Goal: Transaction & Acquisition: Purchase product/service

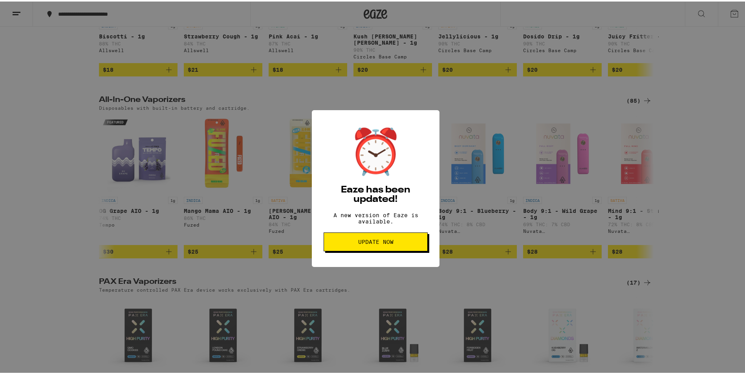
scroll to position [0, 5605]
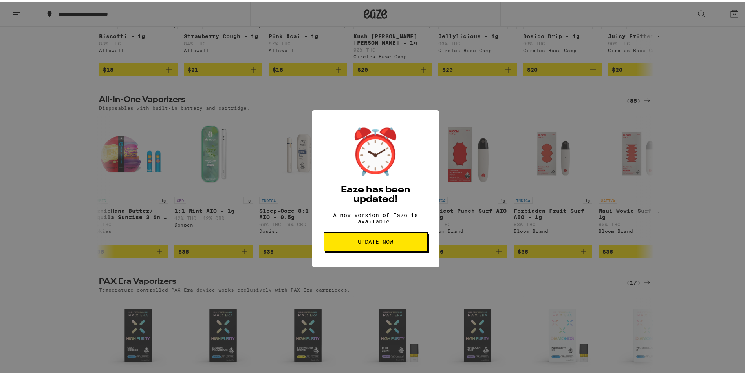
click at [380, 243] on span "Update Now" at bounding box center [375, 240] width 35 height 5
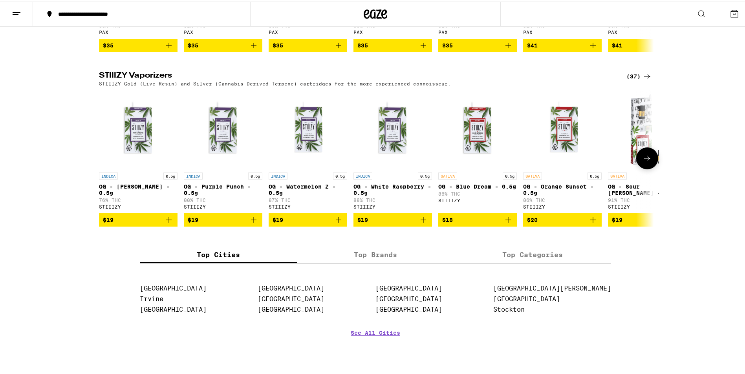
scroll to position [667, 0]
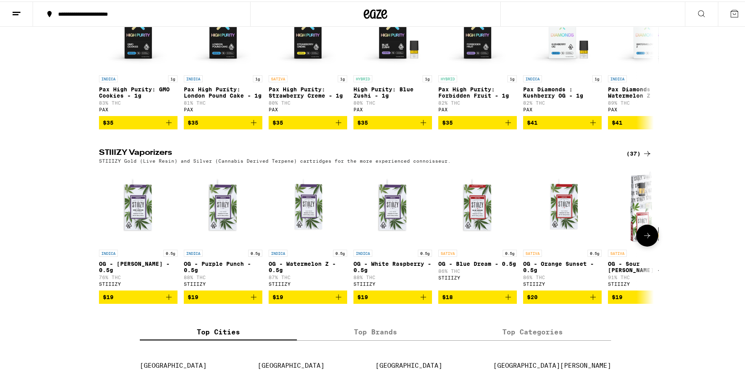
click at [642, 239] on icon at bounding box center [646, 234] width 9 height 9
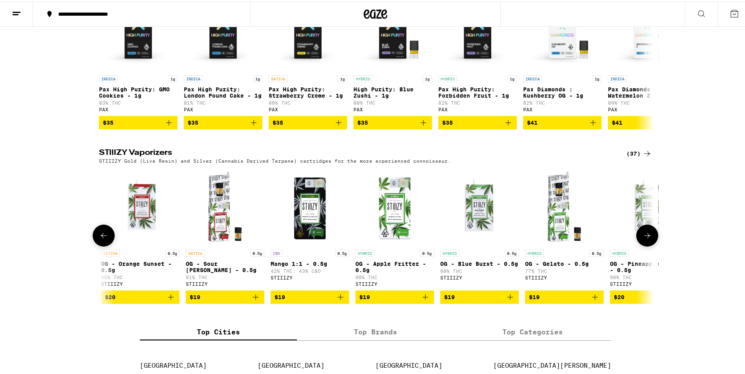
scroll to position [0, 467]
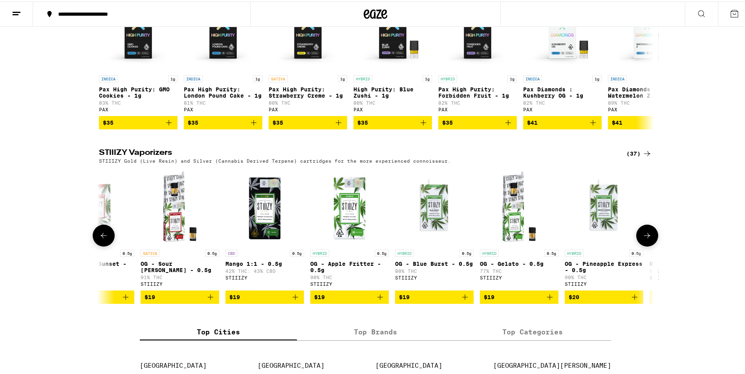
click at [642, 239] on icon at bounding box center [646, 234] width 9 height 9
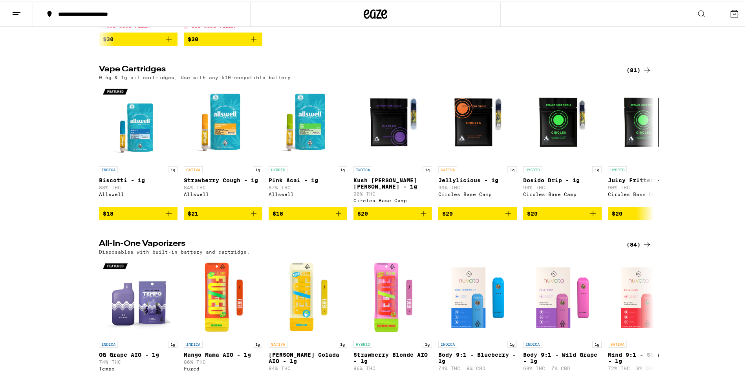
scroll to position [118, 0]
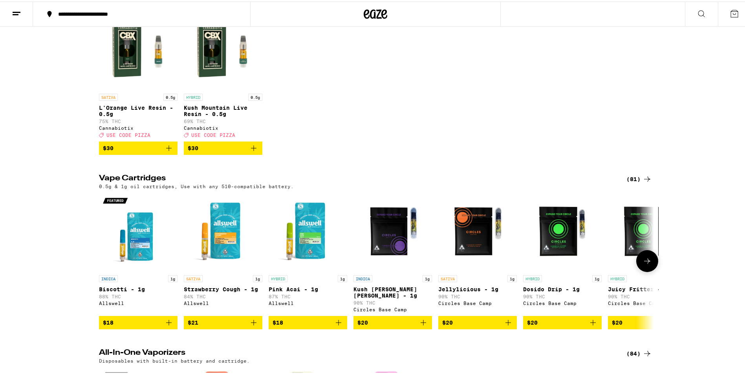
click at [637, 259] on button at bounding box center [647, 260] width 22 height 22
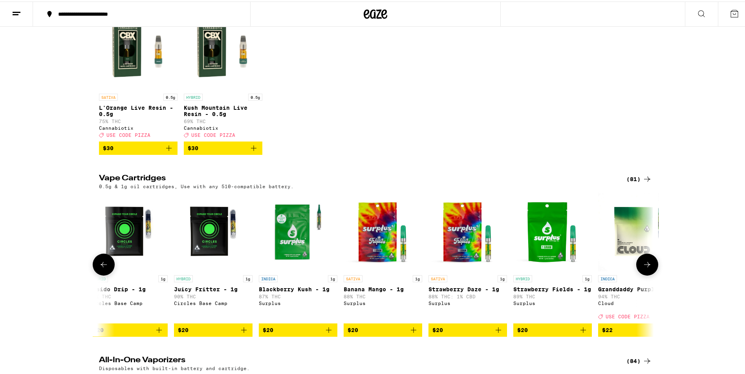
scroll to position [0, 467]
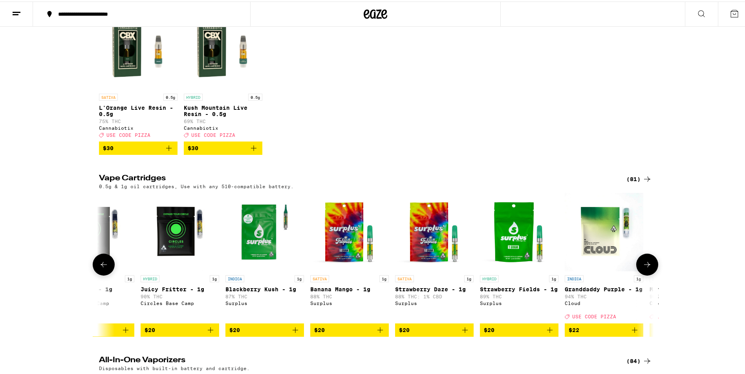
click at [642, 268] on icon at bounding box center [646, 263] width 9 height 9
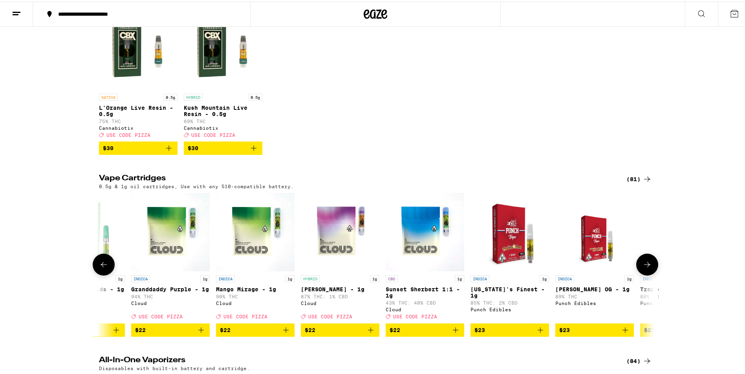
scroll to position [0, 934]
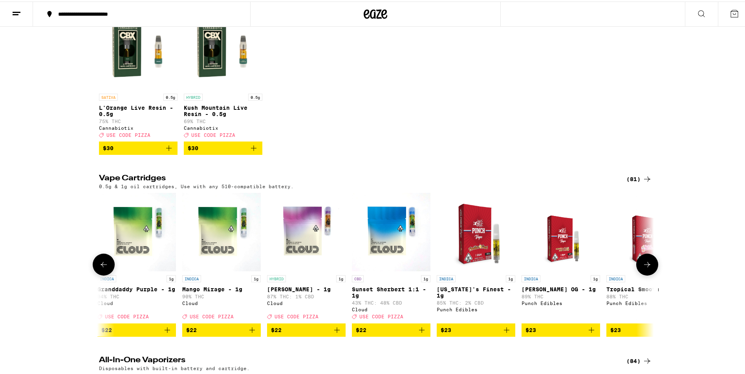
click at [642, 268] on icon at bounding box center [646, 263] width 9 height 9
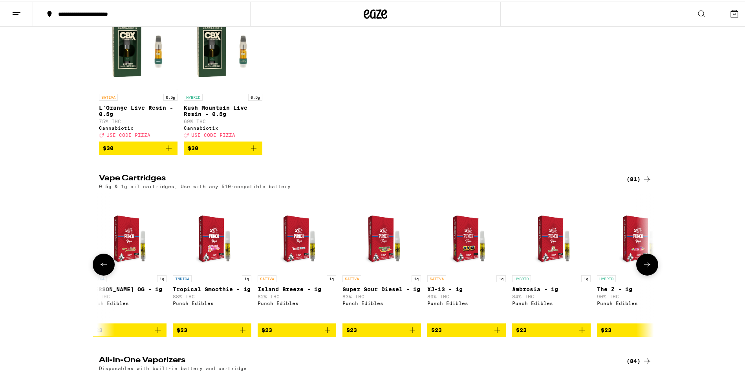
scroll to position [0, 1401]
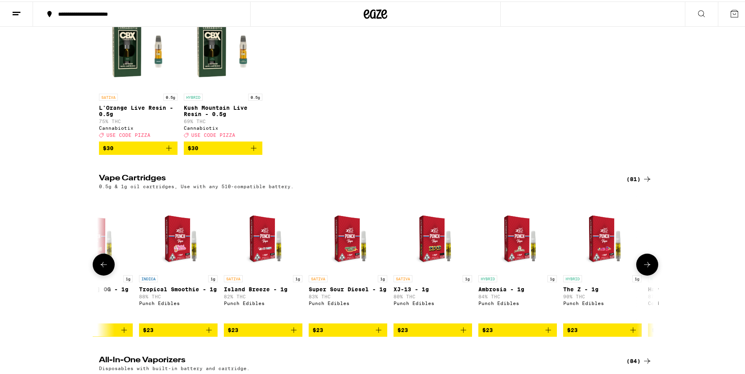
click at [642, 268] on icon at bounding box center [646, 263] width 9 height 9
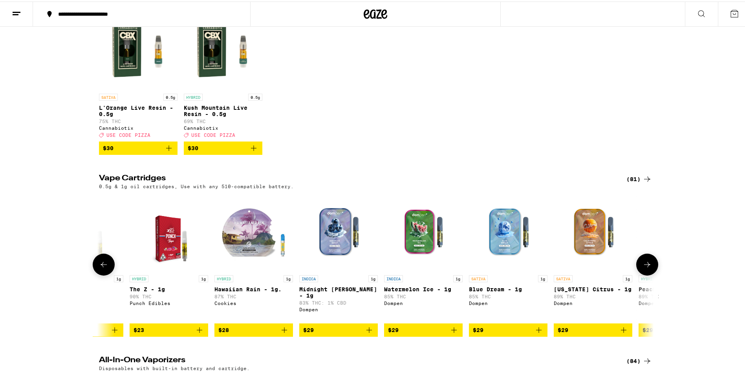
scroll to position [0, 1868]
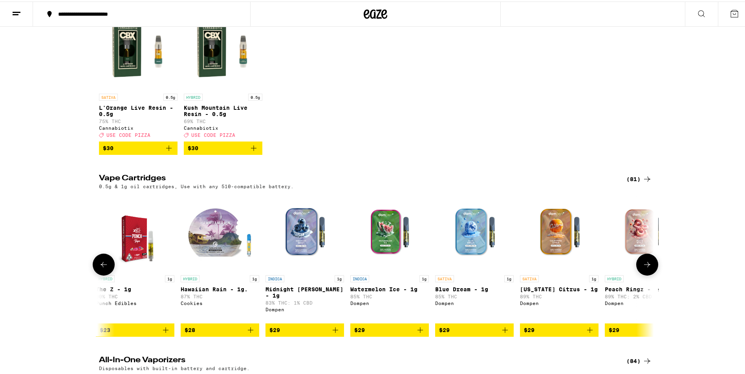
click at [642, 268] on icon at bounding box center [646, 263] width 9 height 9
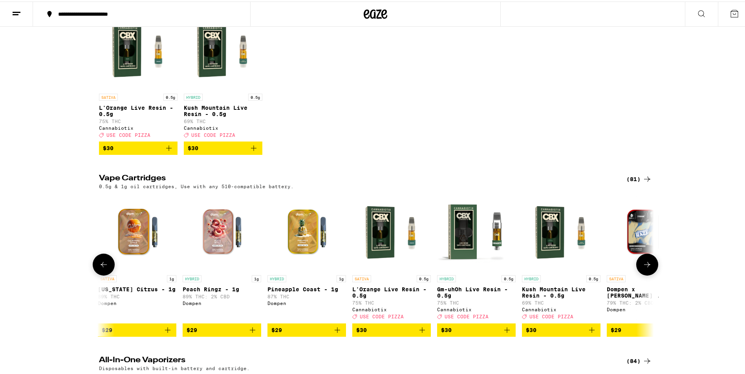
scroll to position [0, 2336]
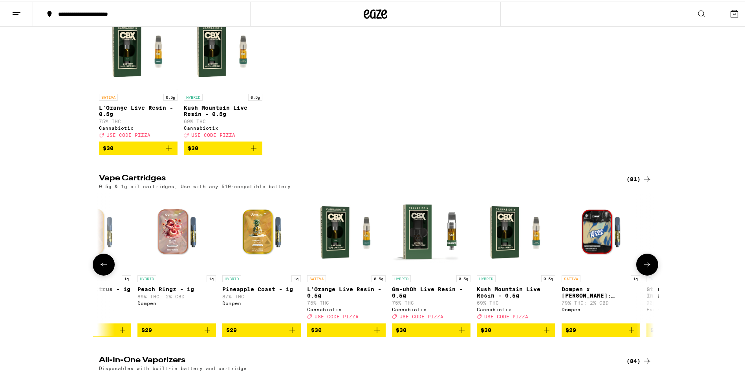
click at [642, 268] on icon at bounding box center [646, 263] width 9 height 9
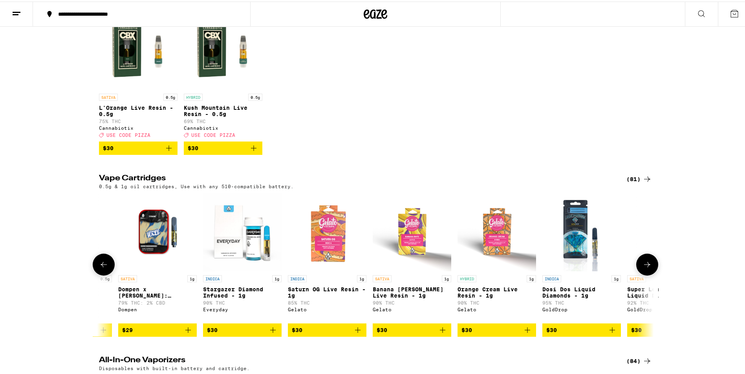
scroll to position [0, 2803]
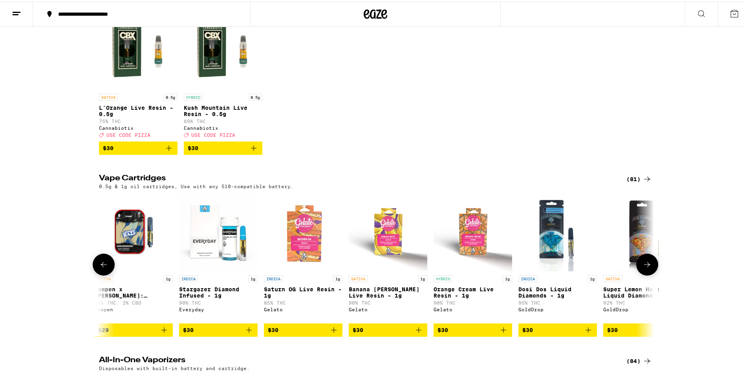
click at [642, 268] on icon at bounding box center [646, 263] width 9 height 9
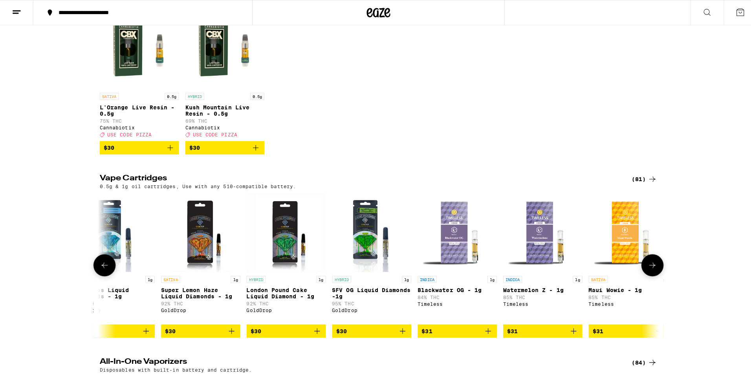
scroll to position [0, 3270]
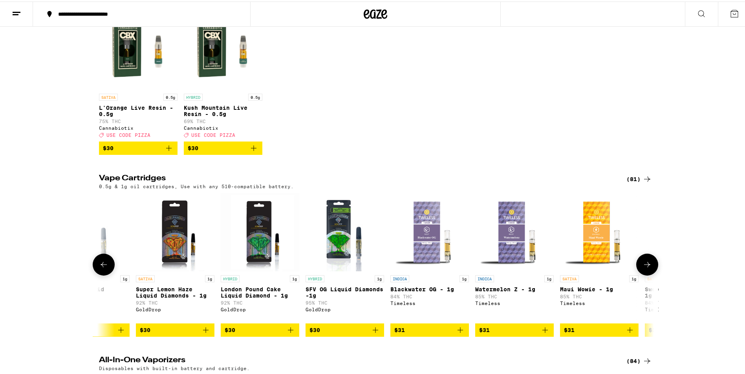
click at [252, 239] on img "Open page for London Pound Cake Liquid Diamond - 1g from GoldDrop" at bounding box center [260, 231] width 79 height 79
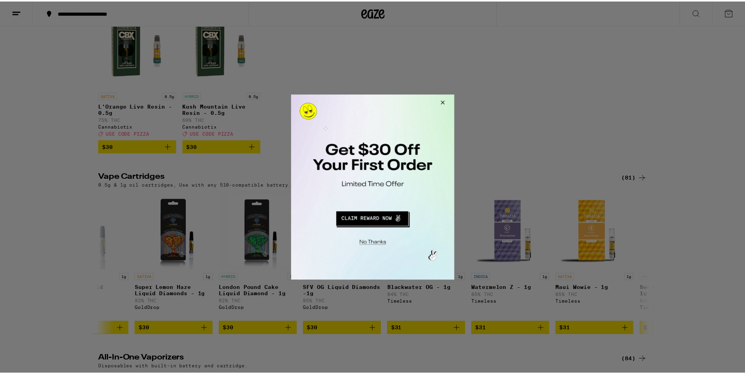
scroll to position [79, 0]
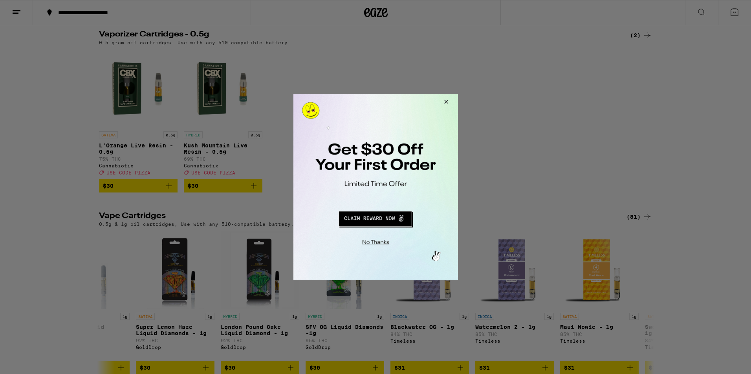
click at [447, 100] on button "Close Modal" at bounding box center [444, 103] width 21 height 19
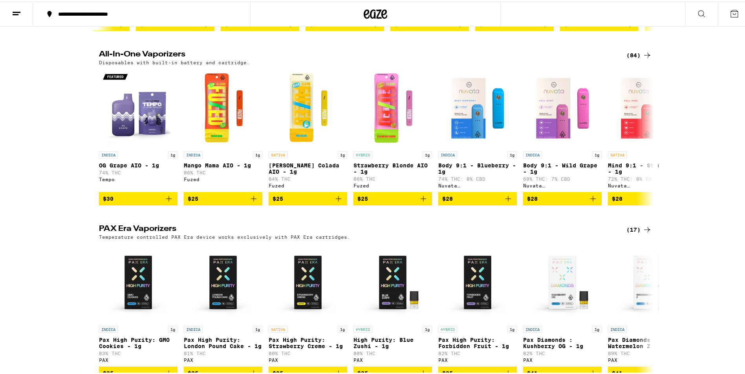
scroll to position [432, 0]
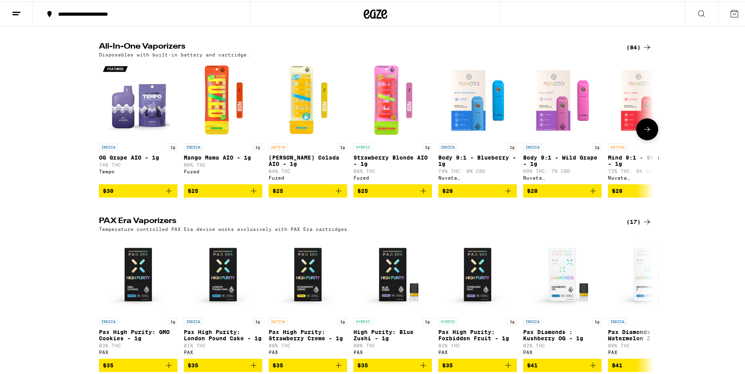
click at [647, 133] on icon at bounding box center [646, 127] width 9 height 9
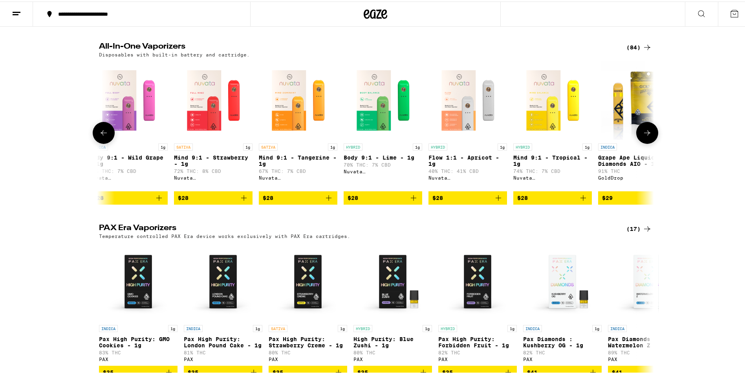
scroll to position [0, 467]
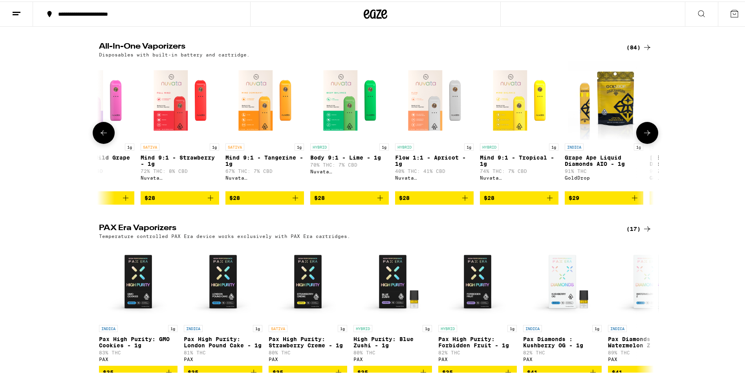
click at [647, 142] on button at bounding box center [647, 132] width 22 height 22
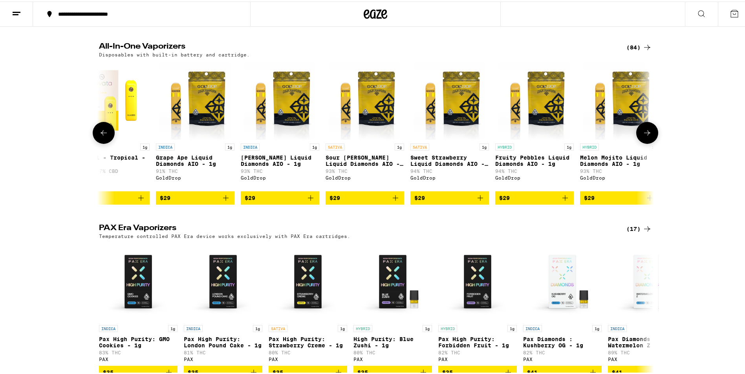
scroll to position [0, 934]
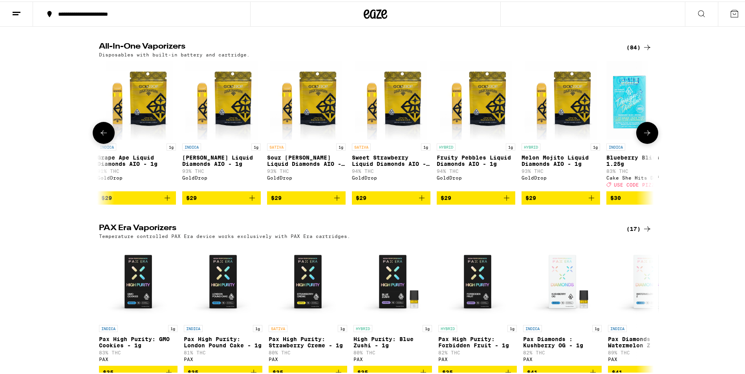
click at [647, 142] on button at bounding box center [647, 132] width 22 height 22
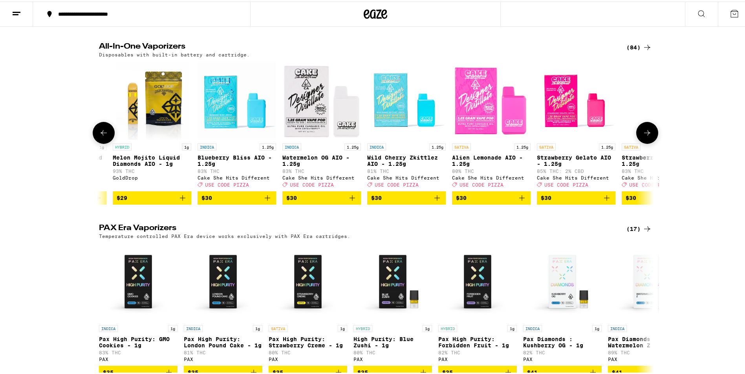
scroll to position [0, 1401]
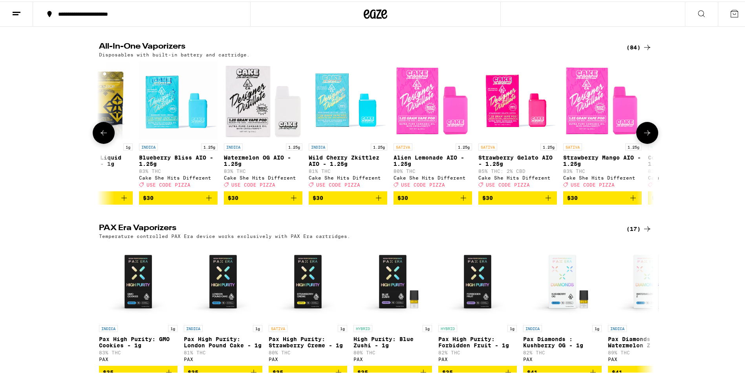
click at [647, 142] on button at bounding box center [647, 132] width 22 height 22
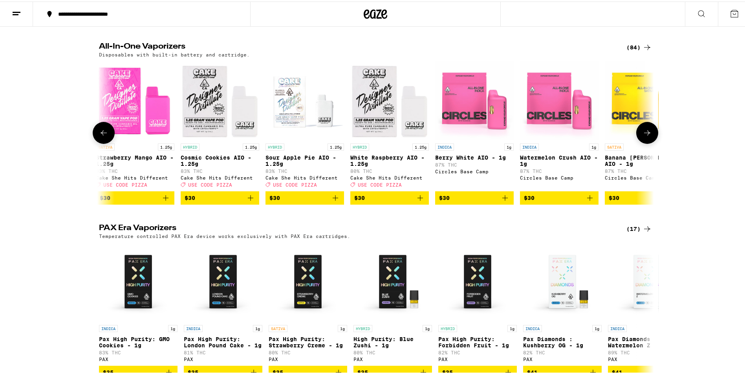
click at [647, 142] on button at bounding box center [647, 132] width 22 height 22
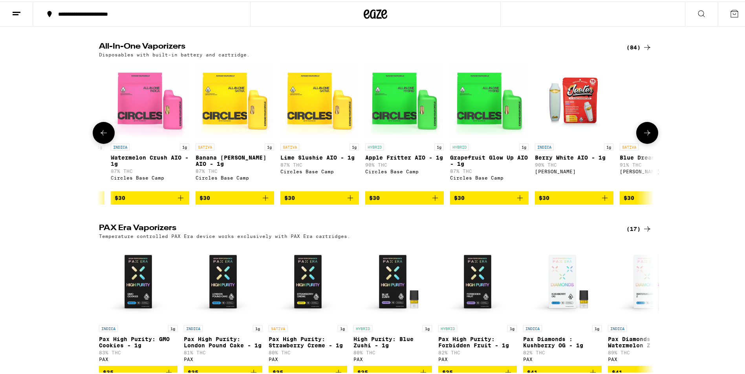
scroll to position [0, 2336]
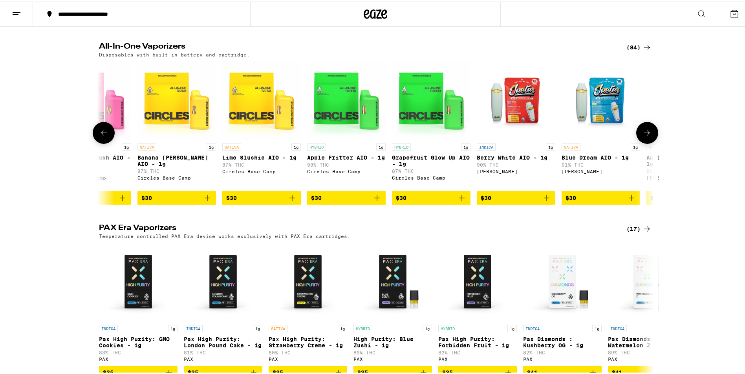
click at [645, 136] on icon at bounding box center [646, 131] width 9 height 9
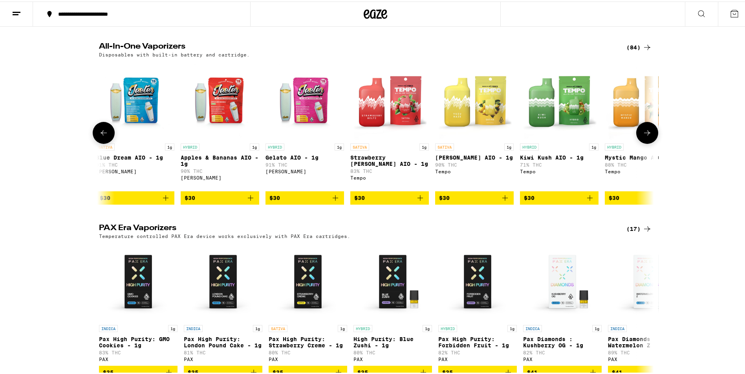
scroll to position [0, 2803]
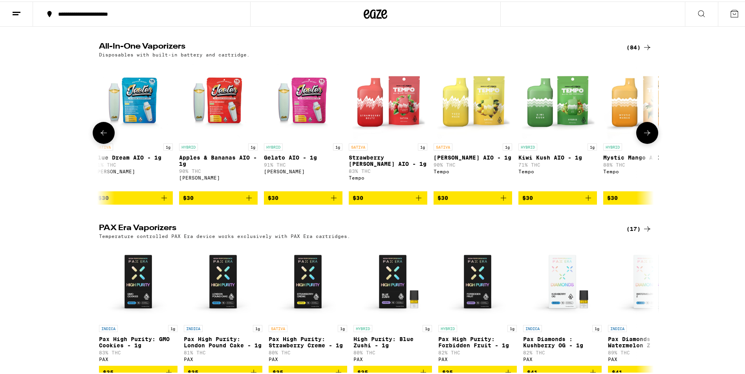
click at [645, 136] on icon at bounding box center [646, 131] width 9 height 9
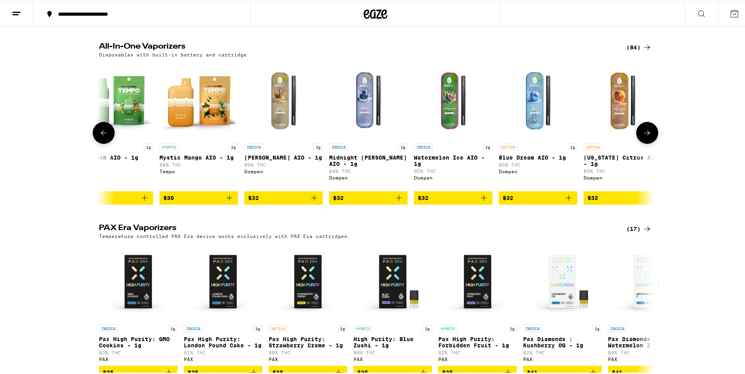
scroll to position [0, 3270]
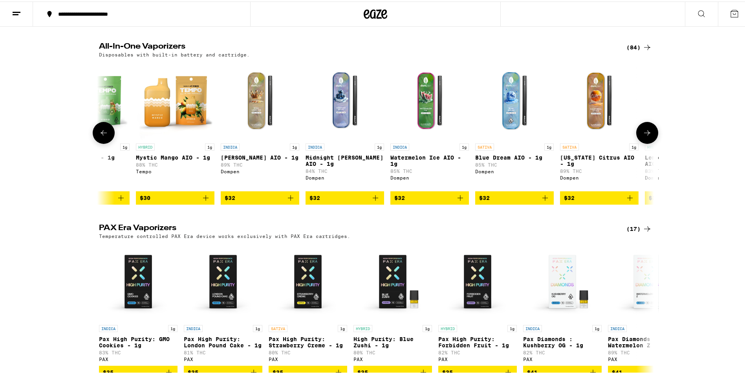
click at [645, 136] on icon at bounding box center [646, 131] width 9 height 9
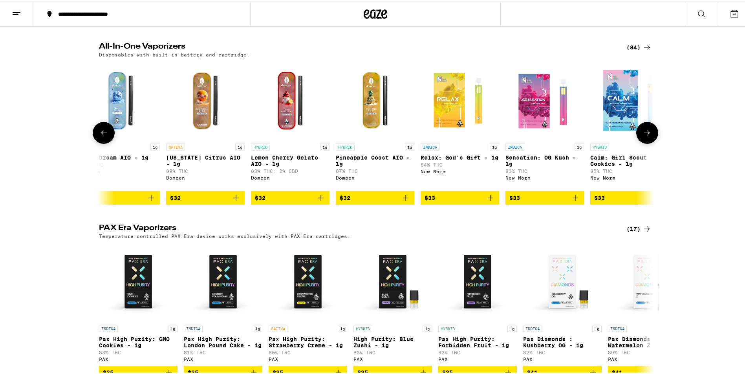
scroll to position [0, 3737]
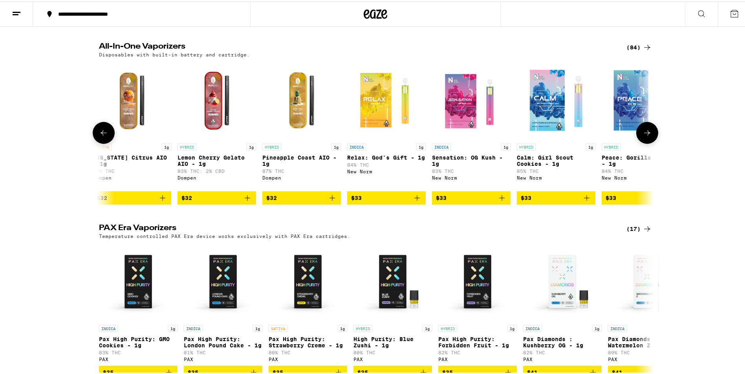
click at [645, 136] on icon at bounding box center [646, 131] width 9 height 9
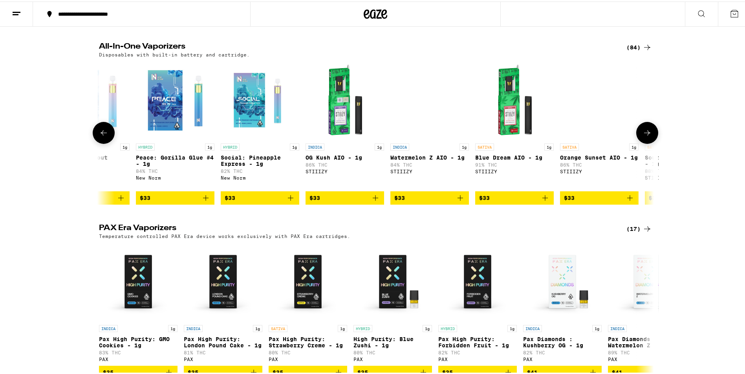
scroll to position [0, 4204]
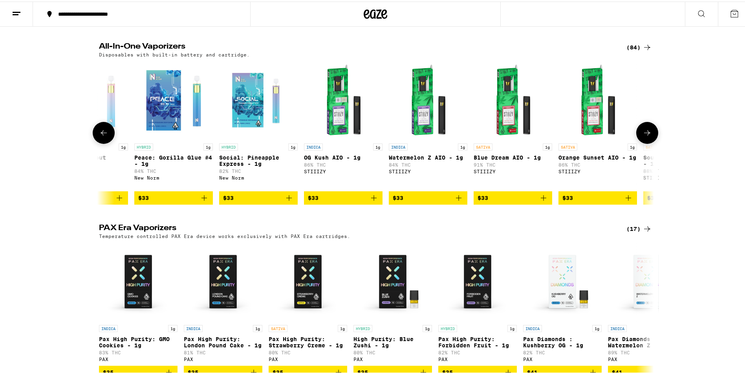
click at [645, 136] on icon at bounding box center [646, 131] width 9 height 9
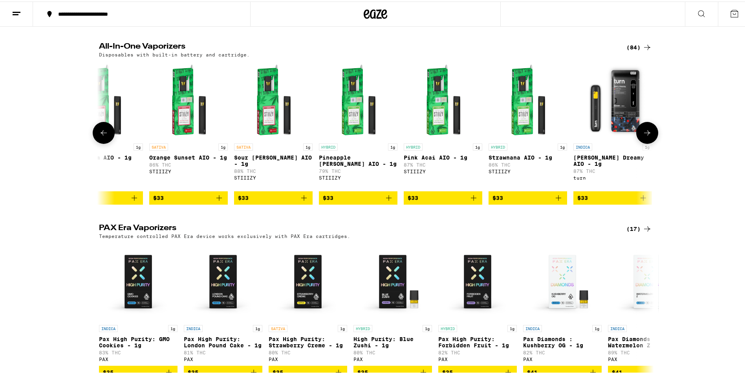
scroll to position [0, 4671]
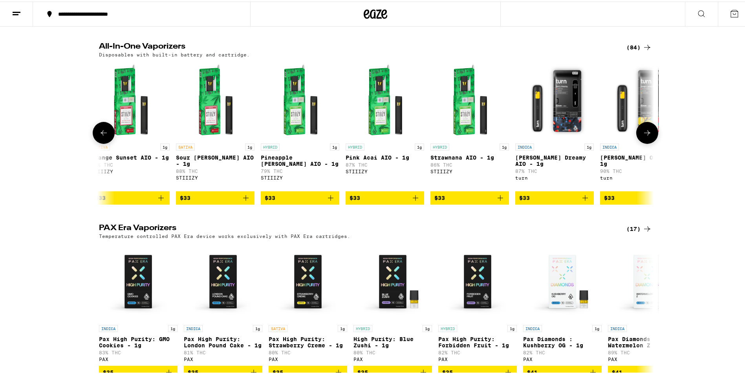
click at [558, 125] on img "Open page for Berry Dreamy AIO - 1g from turn" at bounding box center [554, 99] width 79 height 79
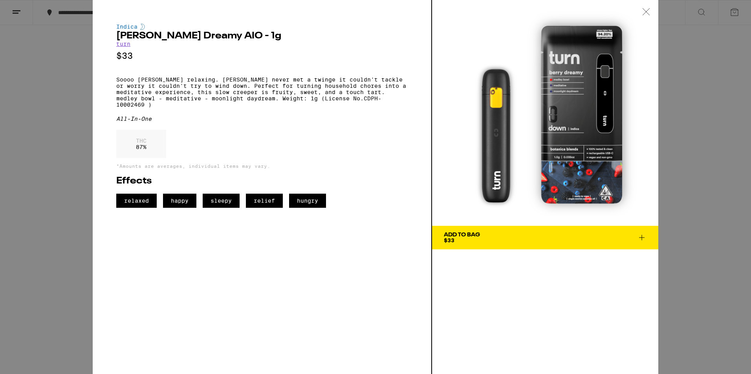
click at [643, 10] on icon at bounding box center [646, 11] width 8 height 7
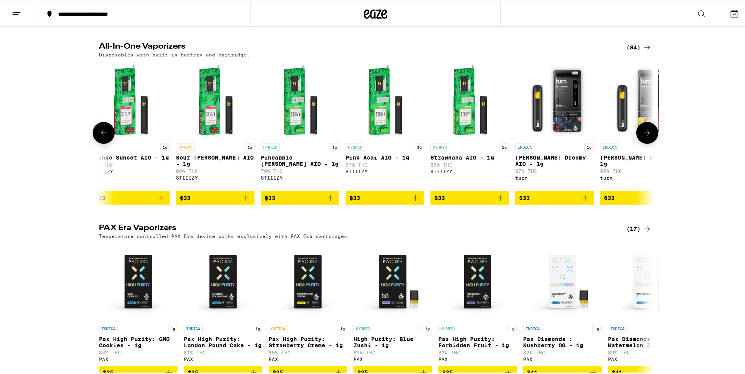
click at [644, 142] on button at bounding box center [647, 132] width 22 height 22
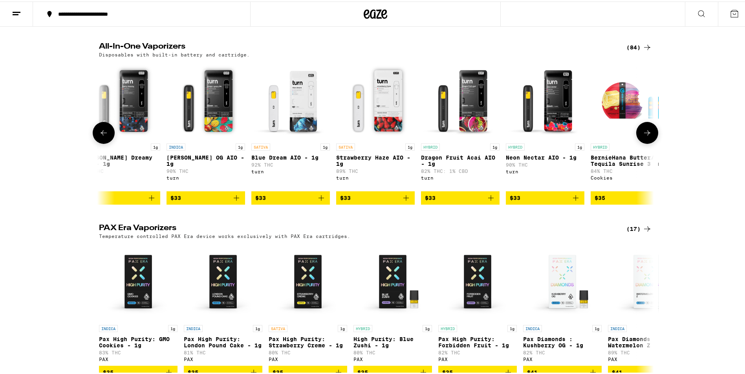
scroll to position [0, 5138]
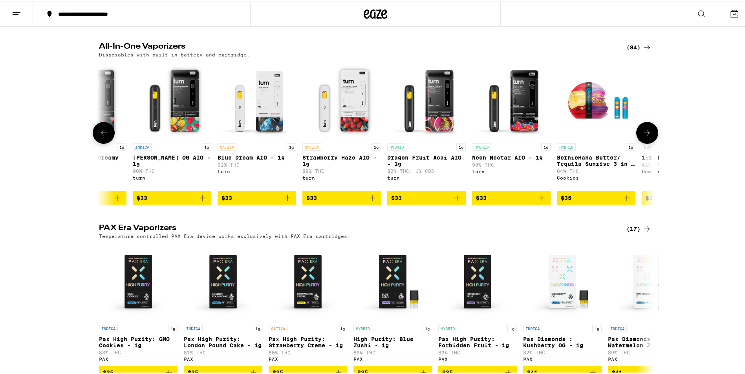
click at [435, 132] on img "Open page for Dragon Fruit Acai AIO - 1g from turn" at bounding box center [426, 99] width 79 height 79
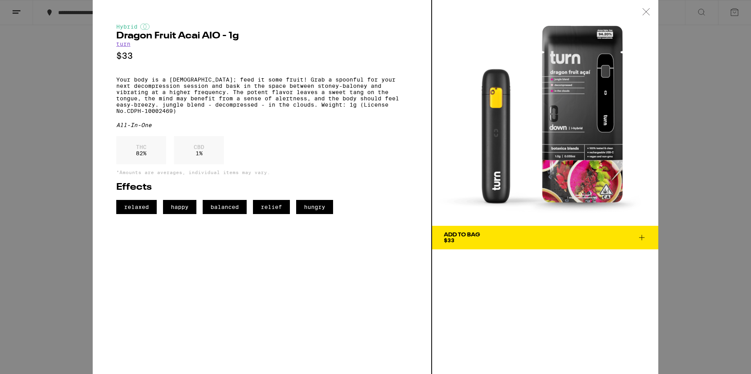
click at [646, 11] on icon at bounding box center [646, 11] width 8 height 7
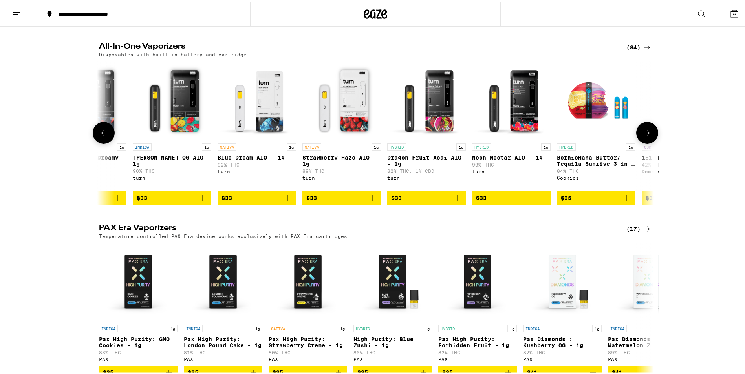
click at [646, 136] on icon at bounding box center [646, 131] width 9 height 9
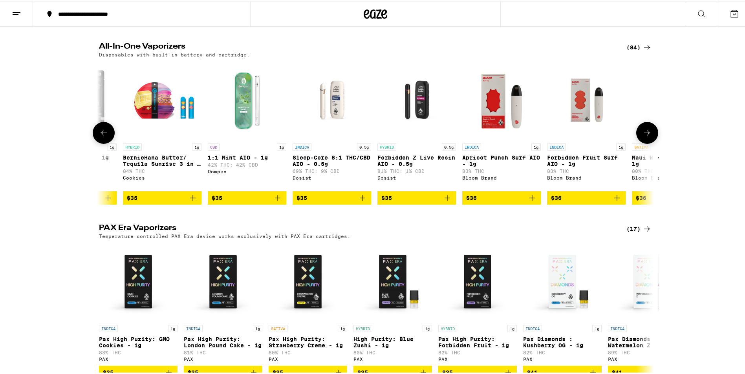
scroll to position [0, 5605]
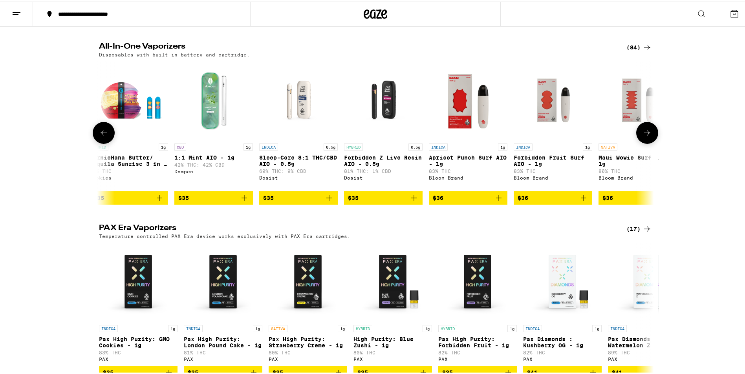
click at [301, 121] on img "Open page for Sleep-Core 8:1 THC/CBD AIO - 0.5g from Dosist" at bounding box center [298, 99] width 79 height 79
click at [376, 117] on img "Open page for Forbidden Z Live Resin AIO - 0.5g from Dosist" at bounding box center [383, 99] width 79 height 79
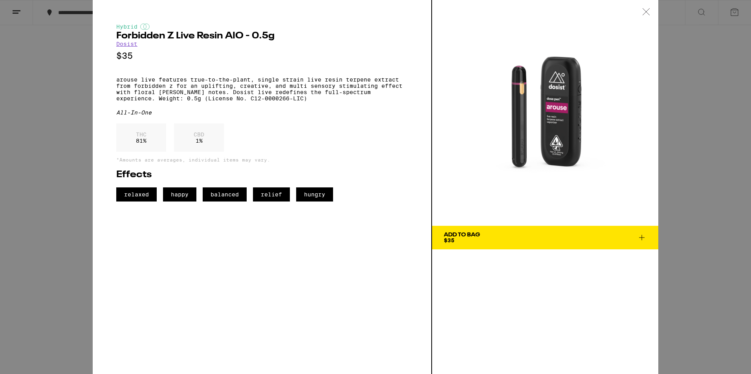
click at [526, 243] on span "Add To Bag $35" at bounding box center [545, 237] width 203 height 11
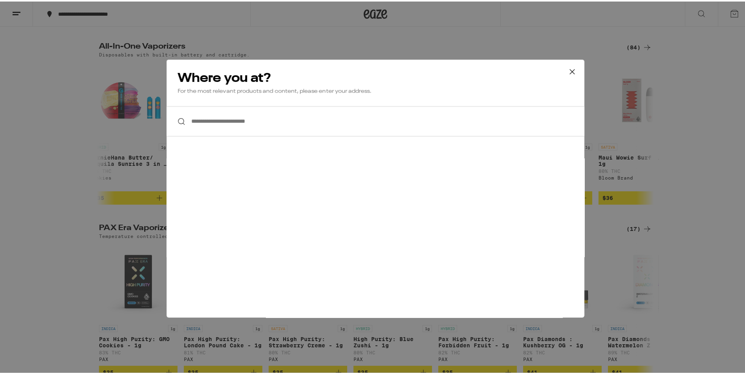
click at [314, 124] on input "**********" at bounding box center [375, 120] width 418 height 30
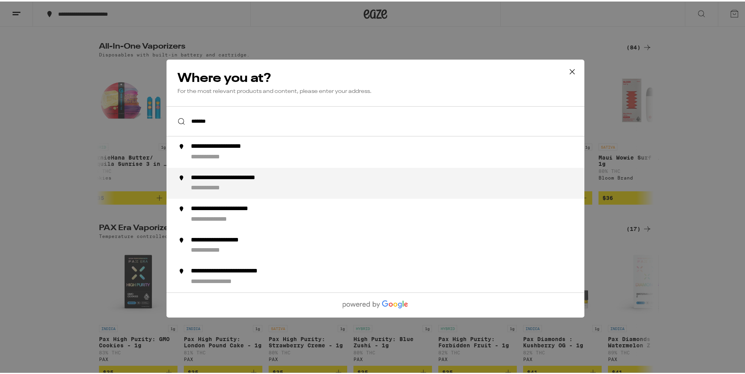
click at [259, 178] on div "**********" at bounding box center [246, 177] width 110 height 8
type input "**********"
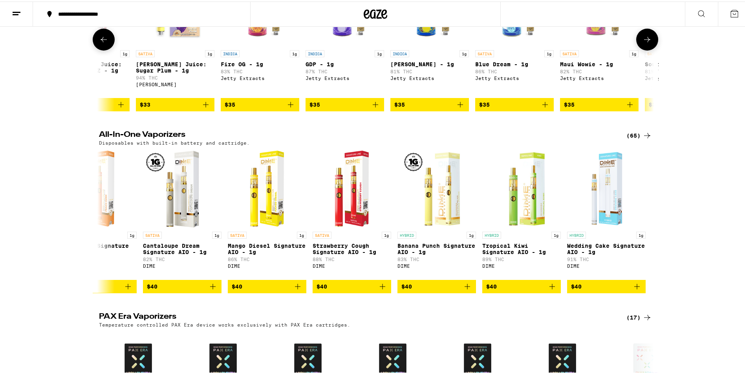
scroll to position [165, 0]
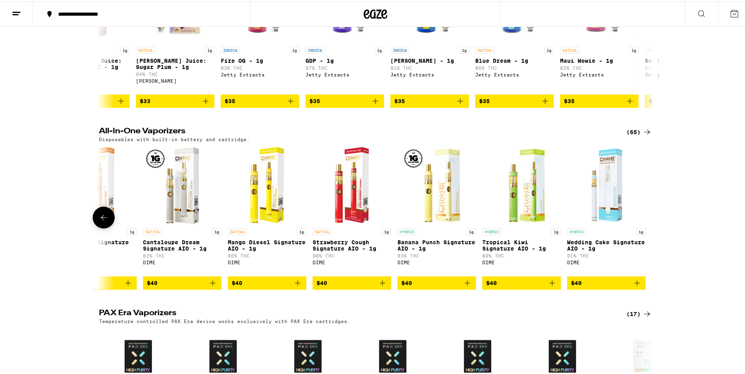
click at [101, 221] on icon at bounding box center [103, 216] width 9 height 9
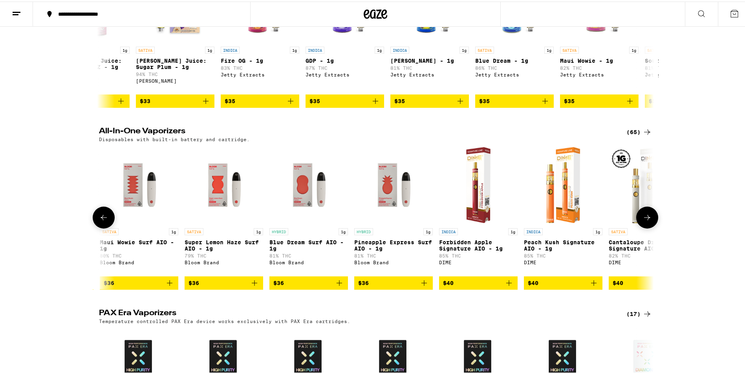
scroll to position [0, 4491]
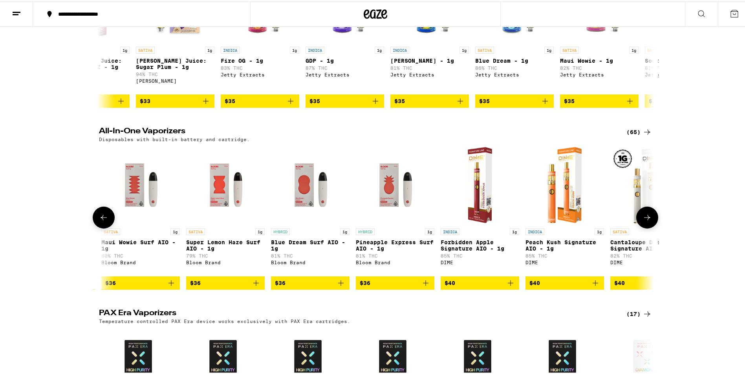
click at [101, 221] on icon at bounding box center [103, 216] width 9 height 9
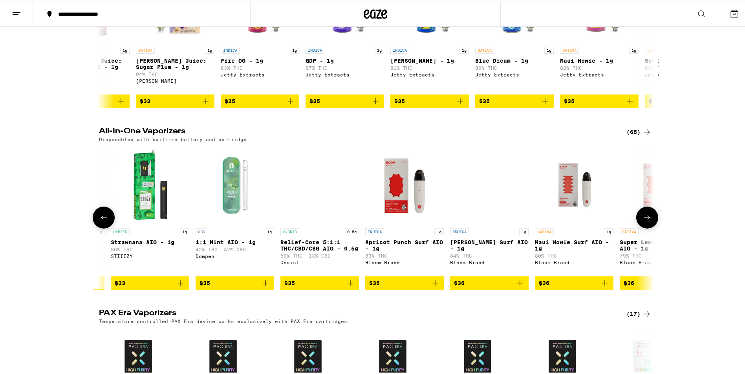
scroll to position [0, 4024]
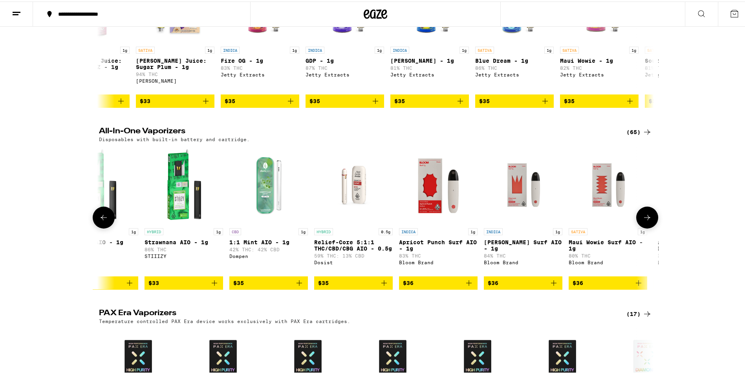
click at [101, 221] on icon at bounding box center [103, 216] width 9 height 9
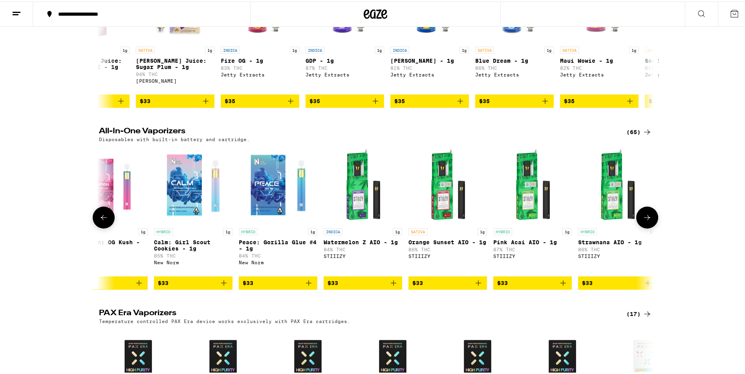
scroll to position [0, 3557]
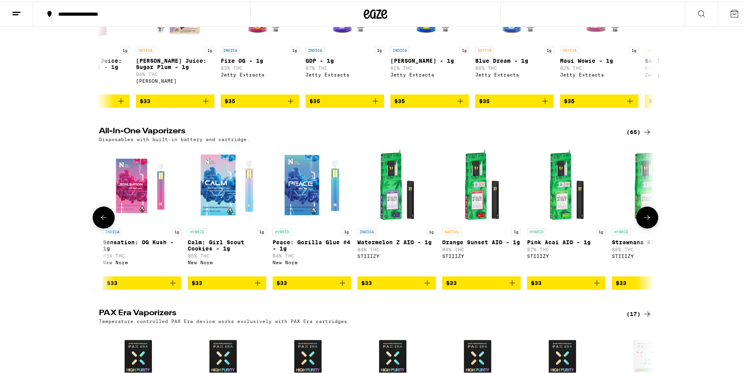
click at [104, 227] on button at bounding box center [104, 216] width 22 height 22
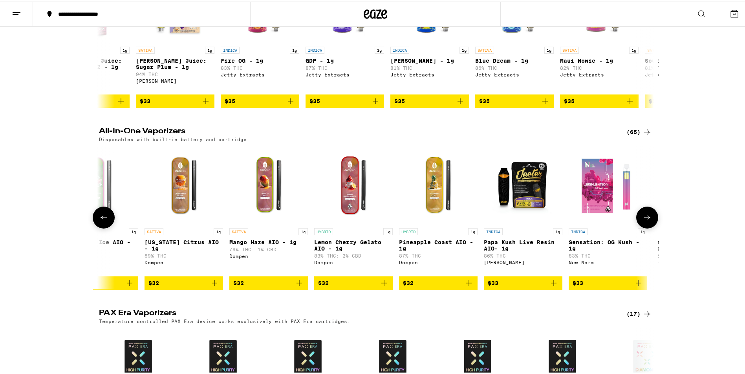
scroll to position [0, 3090]
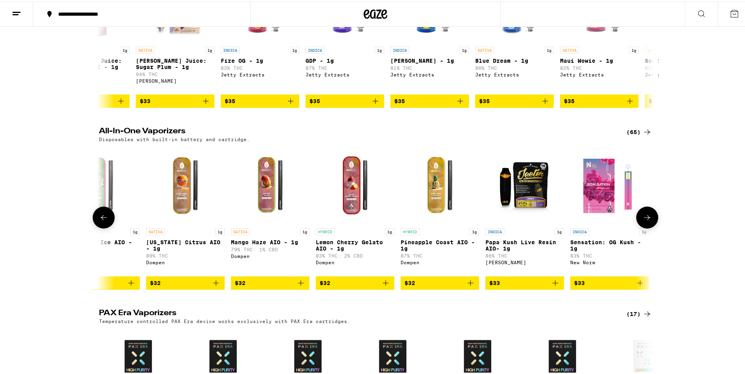
click at [104, 221] on icon at bounding box center [103, 216] width 9 height 9
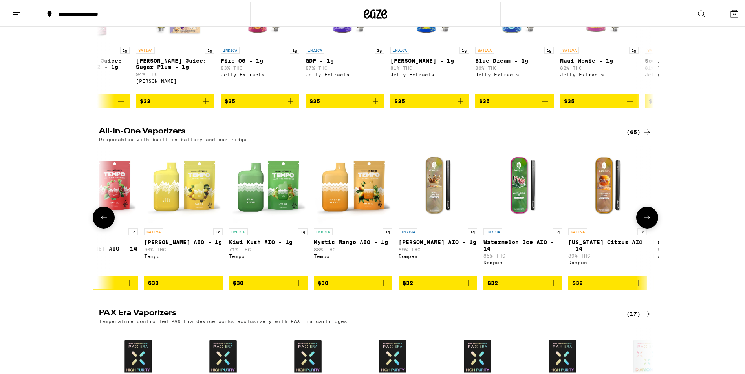
scroll to position [0, 2623]
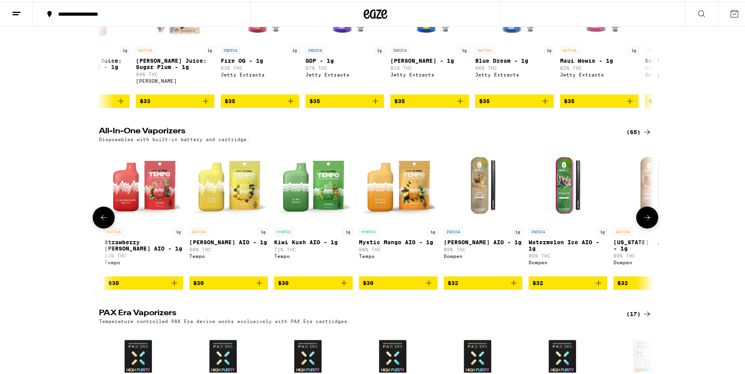
click at [645, 221] on icon at bounding box center [646, 216] width 9 height 9
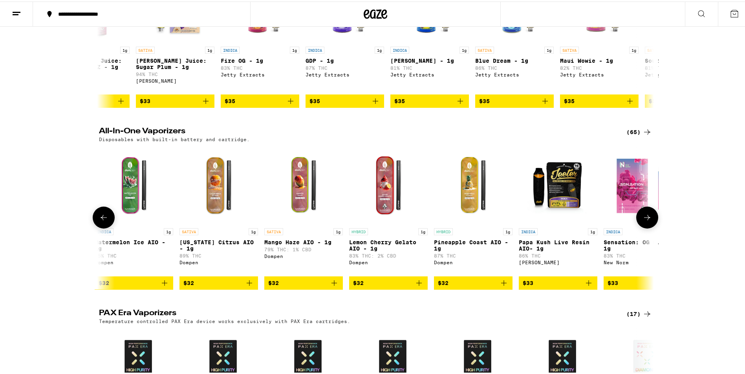
scroll to position [0, 3090]
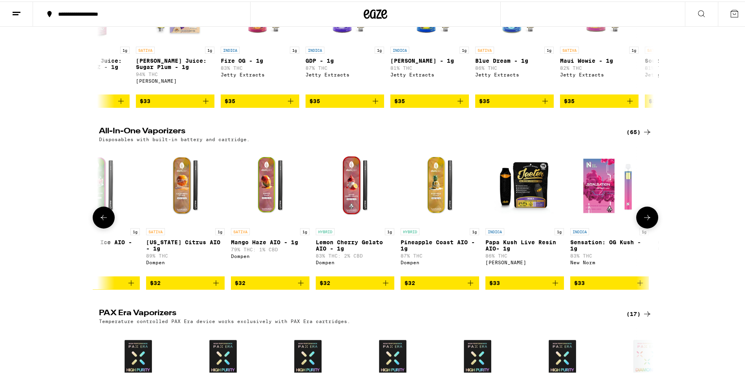
click at [645, 221] on icon at bounding box center [646, 216] width 9 height 9
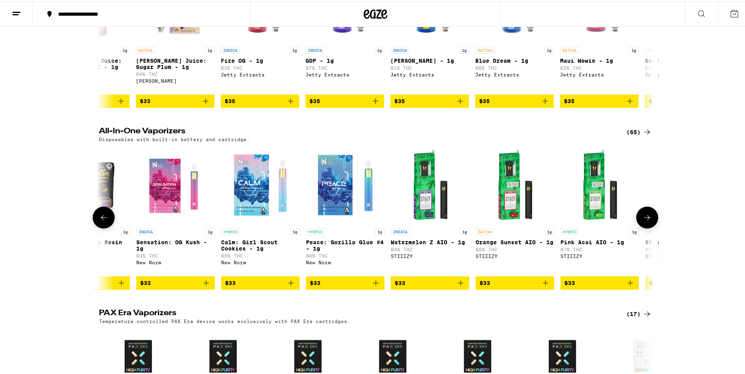
scroll to position [0, 3557]
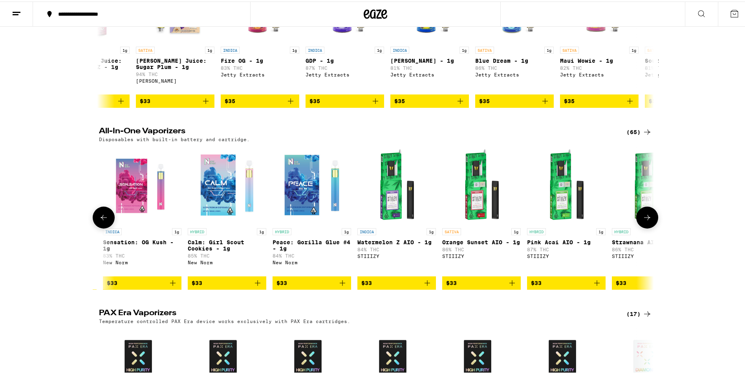
click at [645, 221] on icon at bounding box center [646, 216] width 9 height 9
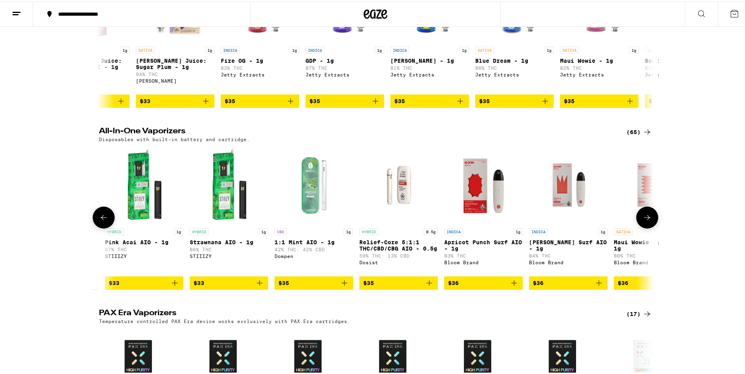
scroll to position [0, 4024]
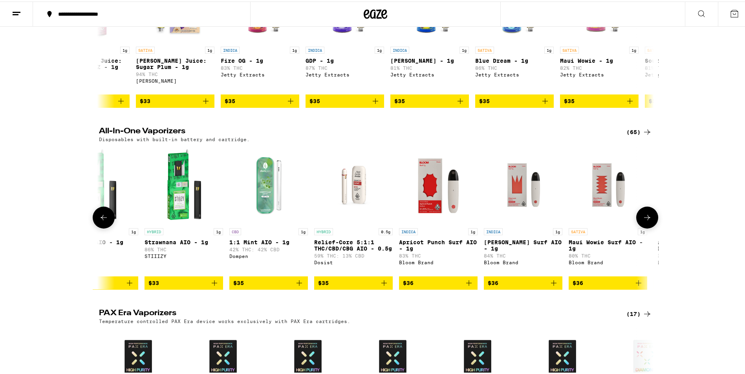
click at [645, 221] on icon at bounding box center [646, 216] width 9 height 9
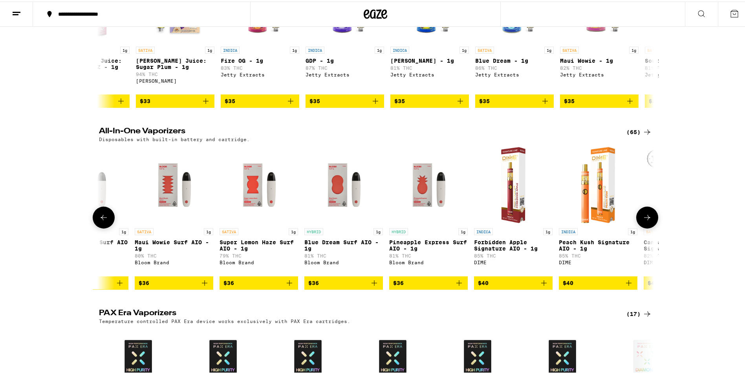
scroll to position [0, 4491]
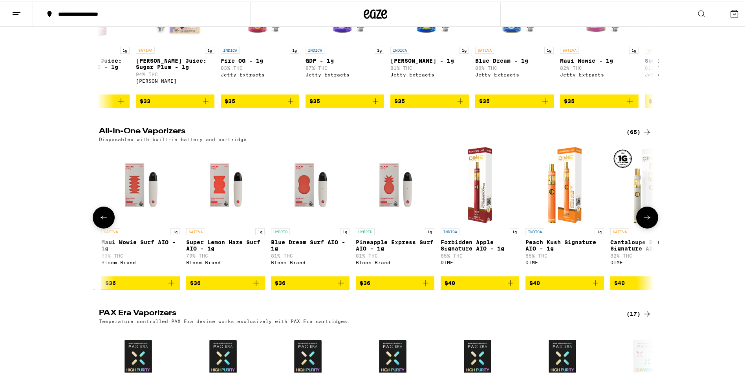
click at [645, 221] on icon at bounding box center [646, 216] width 9 height 9
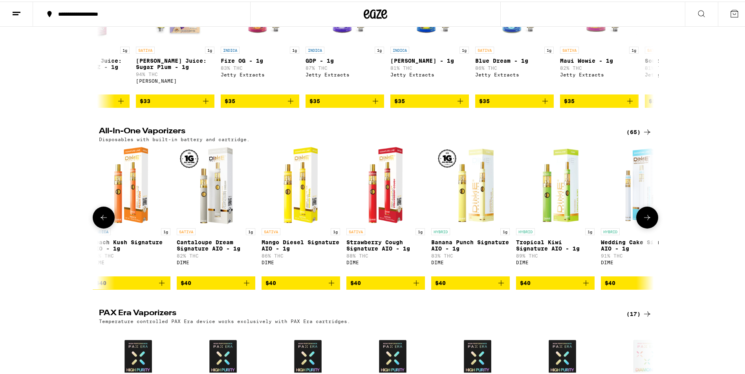
scroll to position [0, 4958]
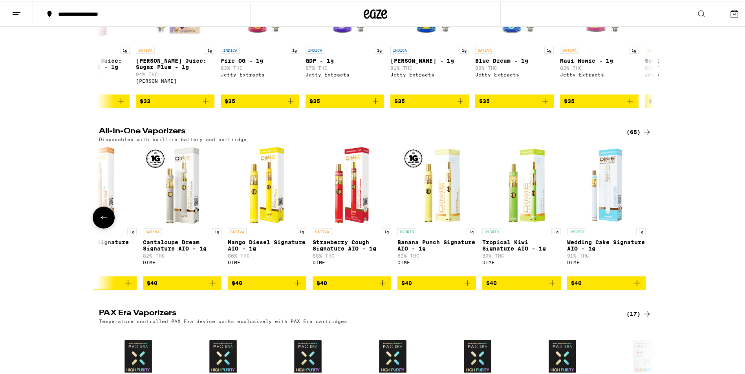
click at [645, 226] on div at bounding box center [647, 216] width 22 height 22
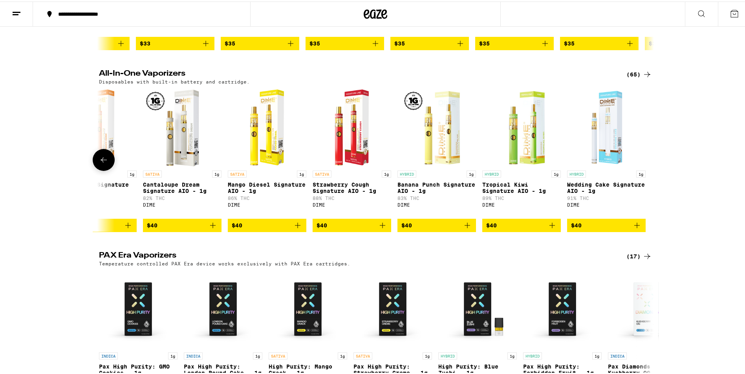
scroll to position [204, 0]
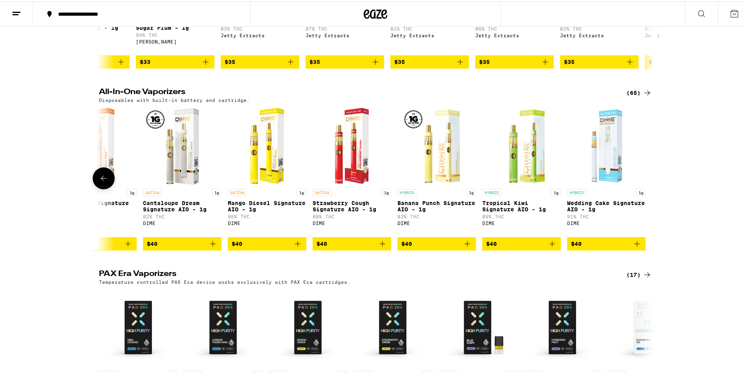
click at [106, 188] on button at bounding box center [104, 177] width 22 height 22
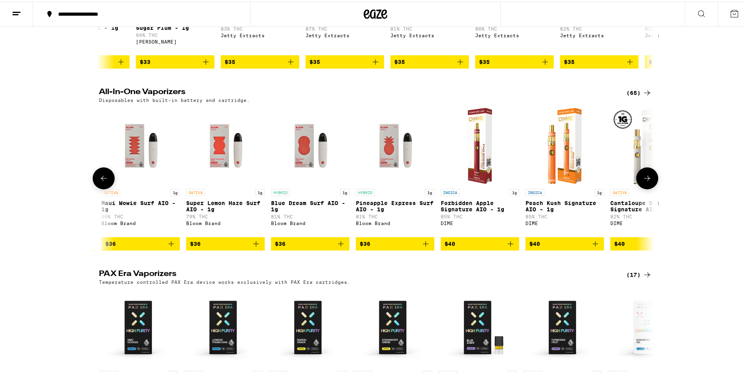
click at [106, 188] on button at bounding box center [104, 177] width 22 height 22
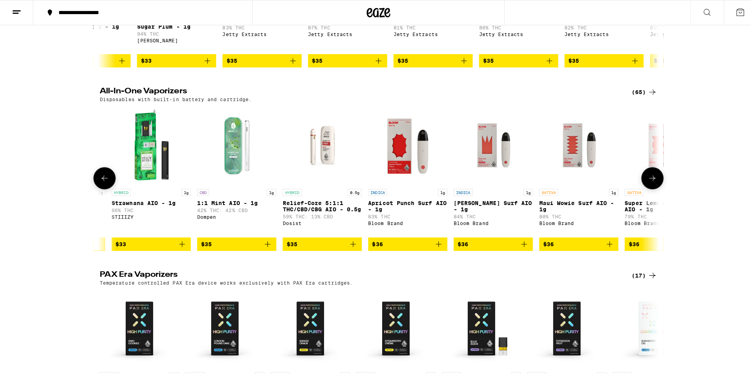
scroll to position [0, 4024]
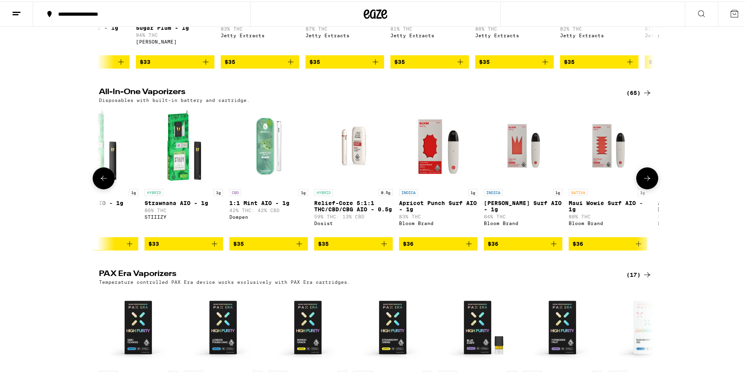
click at [343, 156] on img "Open page for Relief-Core 5:1:1 THC/CBD/CBG AIO - 0.5g from Dosist" at bounding box center [353, 144] width 79 height 79
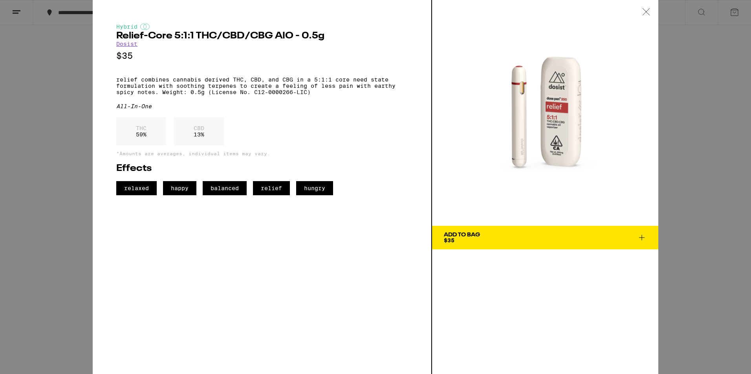
click at [513, 235] on span "Add To Bag $35" at bounding box center [545, 237] width 203 height 11
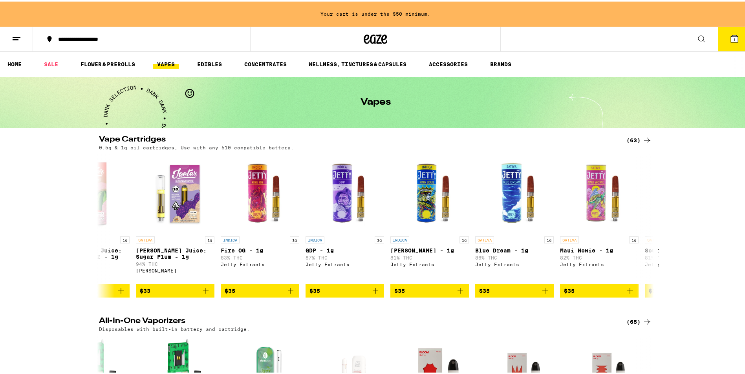
click at [733, 37] on span "1" at bounding box center [734, 38] width 2 height 5
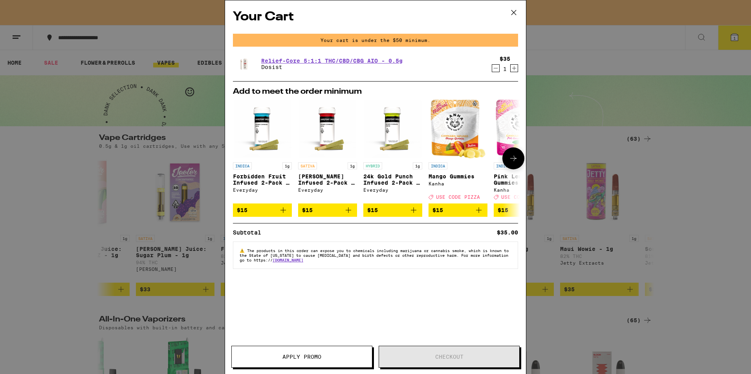
click at [513, 161] on icon at bounding box center [512, 158] width 9 height 9
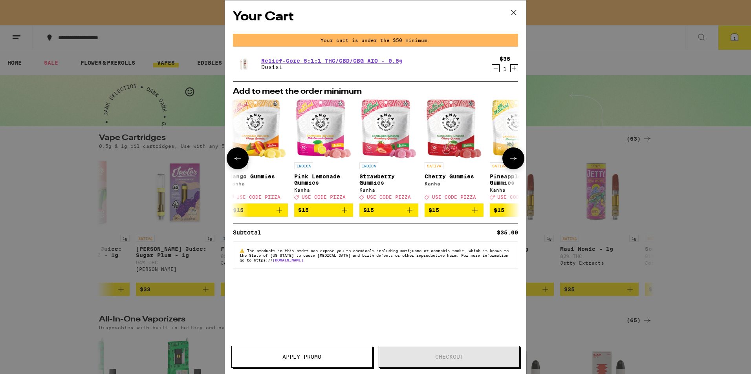
click at [513, 161] on icon at bounding box center [512, 158] width 9 height 9
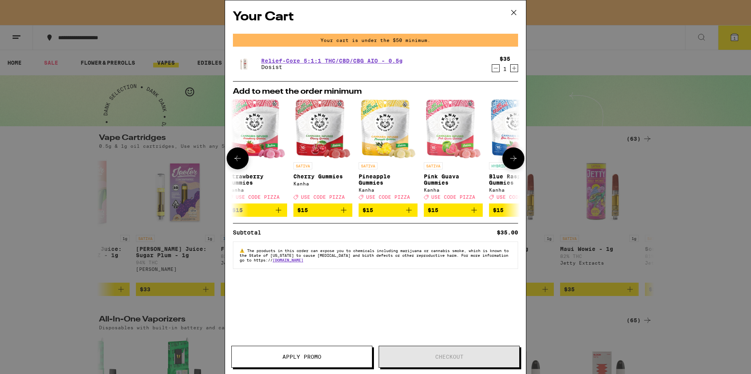
click at [513, 161] on icon at bounding box center [512, 158] width 9 height 9
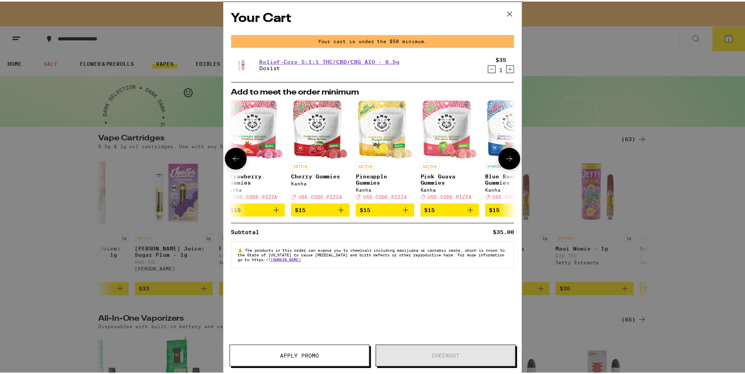
scroll to position [0, 367]
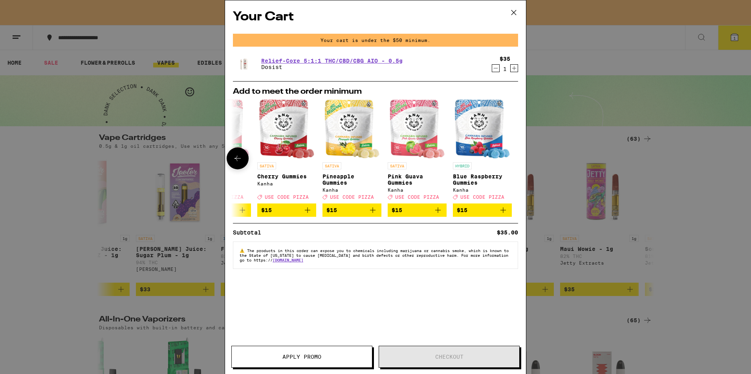
click at [513, 161] on div at bounding box center [513, 159] width 22 height 22
click at [513, 10] on icon at bounding box center [514, 13] width 12 height 12
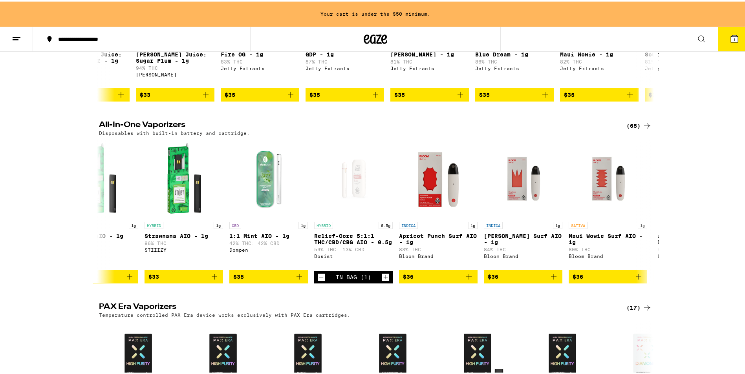
scroll to position [236, 0]
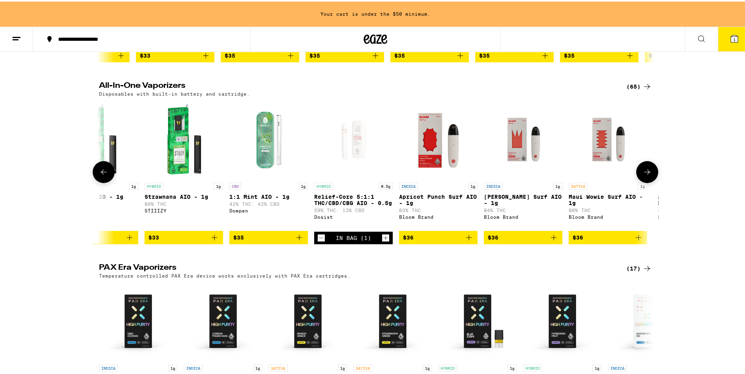
click at [104, 175] on icon at bounding box center [103, 170] width 9 height 9
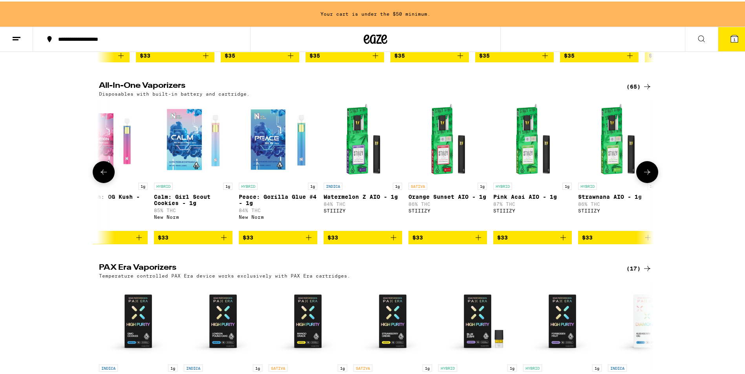
scroll to position [0, 3557]
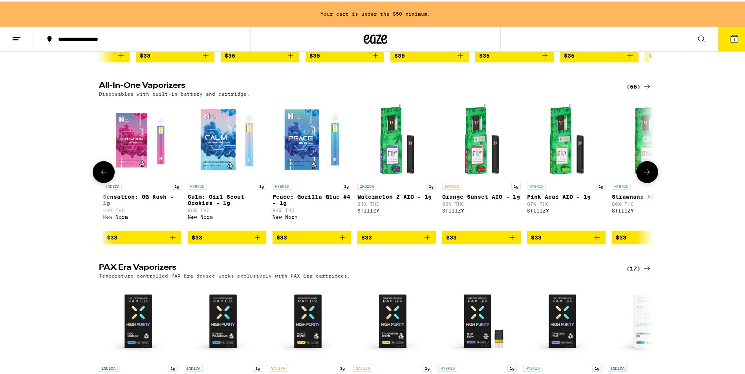
click at [104, 175] on icon at bounding box center [103, 170] width 9 height 9
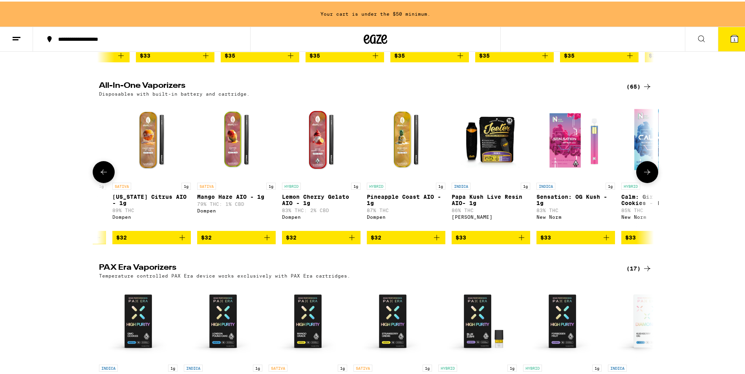
scroll to position [0, 3090]
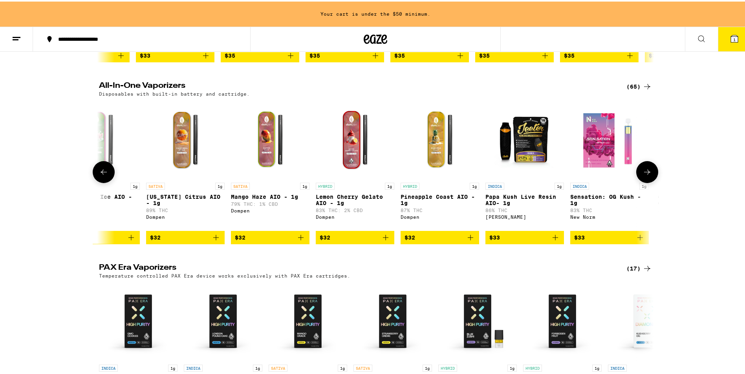
click at [104, 175] on icon at bounding box center [103, 170] width 9 height 9
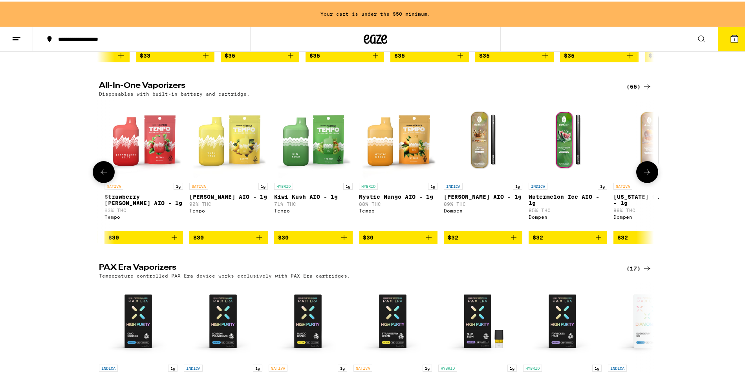
click at [104, 175] on icon at bounding box center [103, 170] width 9 height 9
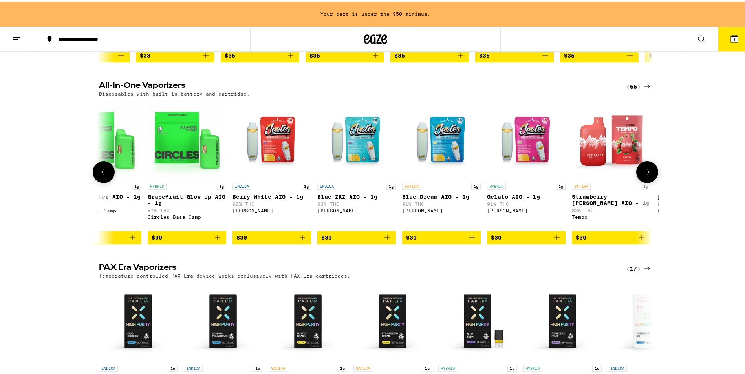
click at [104, 175] on icon at bounding box center [103, 170] width 9 height 9
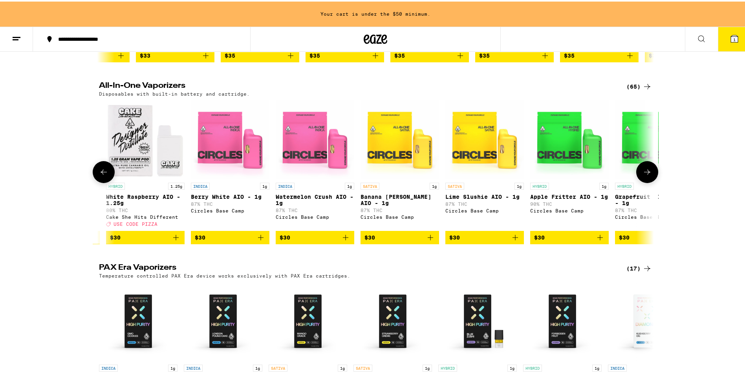
click at [104, 175] on icon at bounding box center [103, 170] width 9 height 9
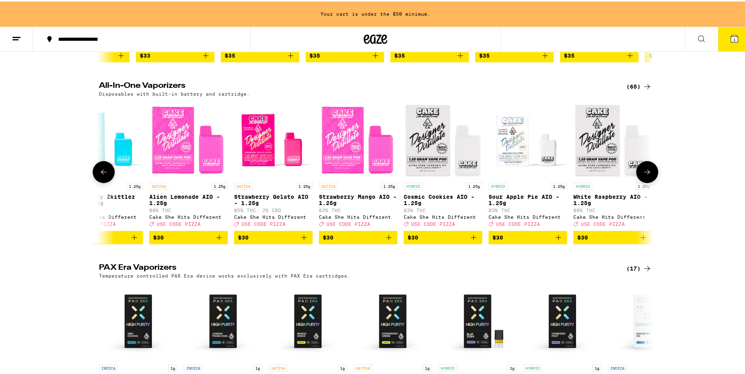
click at [104, 175] on icon at bounding box center [103, 170] width 9 height 9
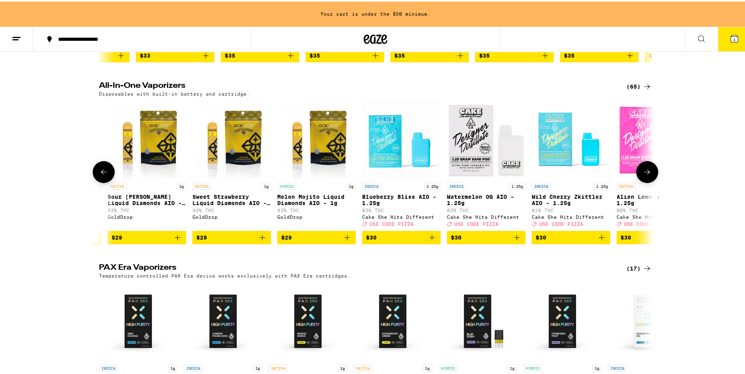
click at [104, 175] on icon at bounding box center [103, 170] width 9 height 9
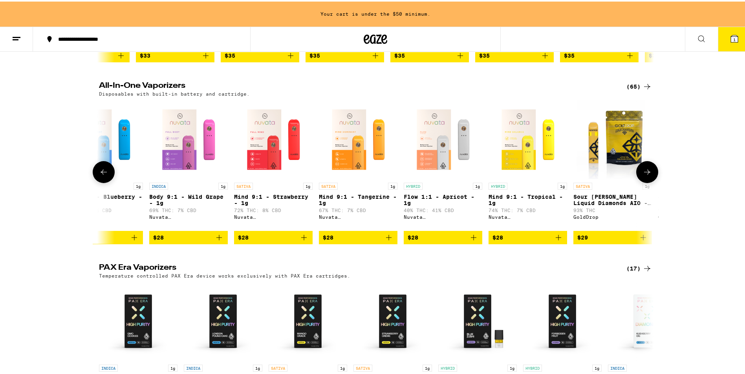
scroll to position [0, 287]
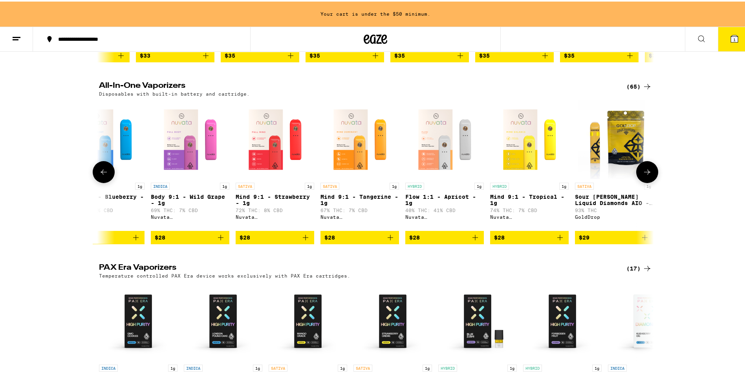
click at [104, 175] on icon at bounding box center [103, 170] width 9 height 9
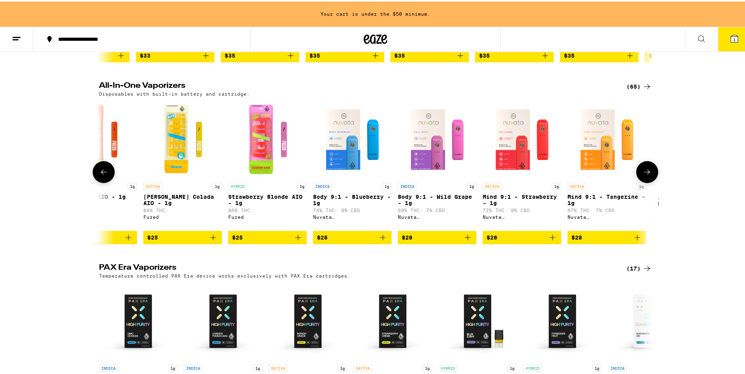
scroll to position [0, 0]
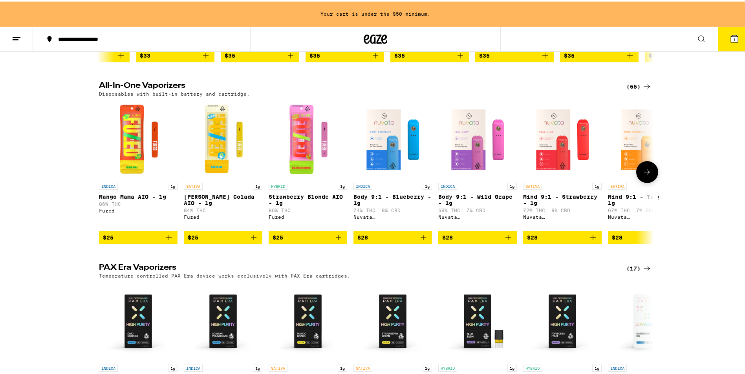
click at [647, 175] on icon at bounding box center [646, 170] width 9 height 9
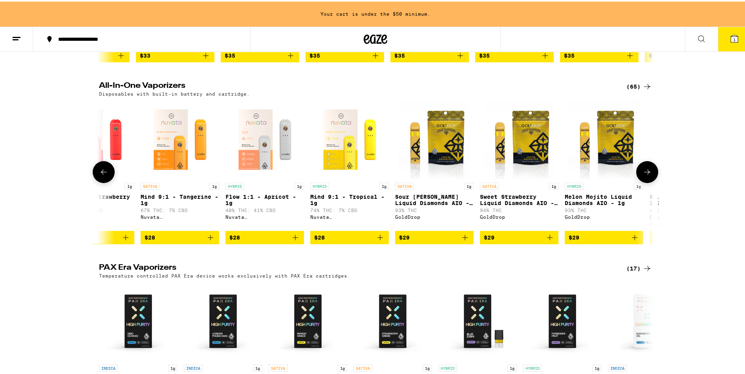
click at [647, 175] on icon at bounding box center [646, 170] width 9 height 9
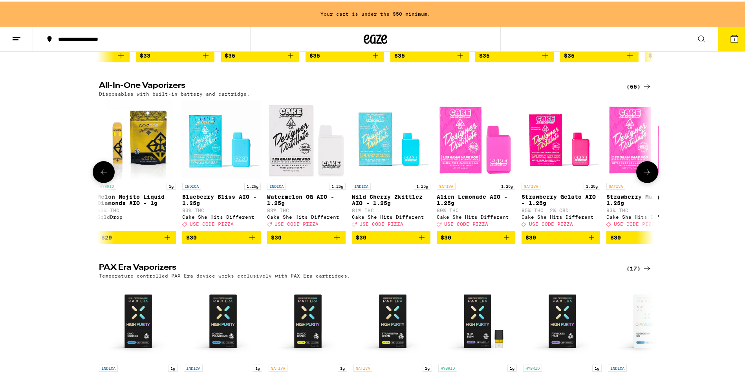
click at [647, 175] on icon at bounding box center [646, 170] width 9 height 9
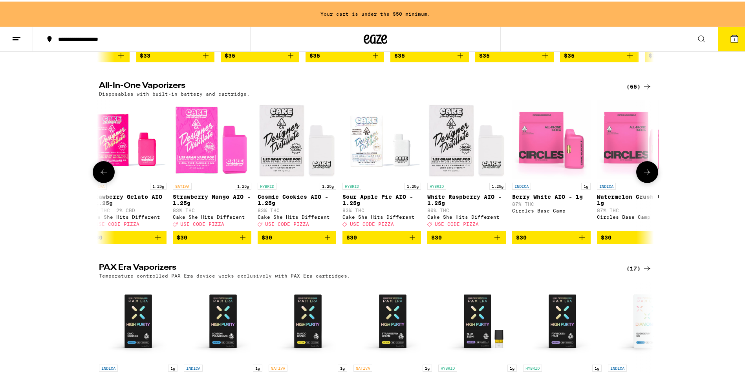
scroll to position [0, 1401]
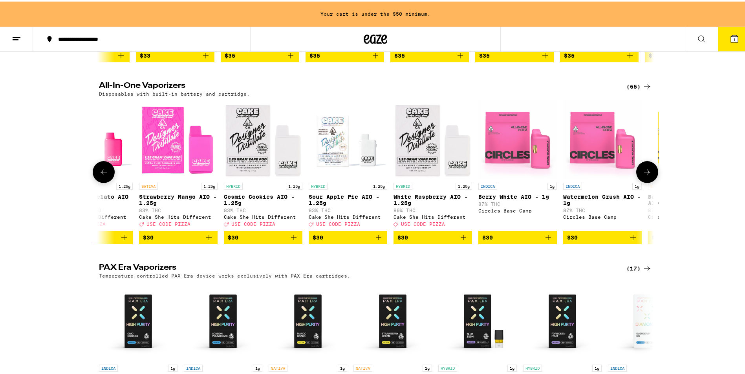
click at [647, 175] on icon at bounding box center [646, 170] width 9 height 9
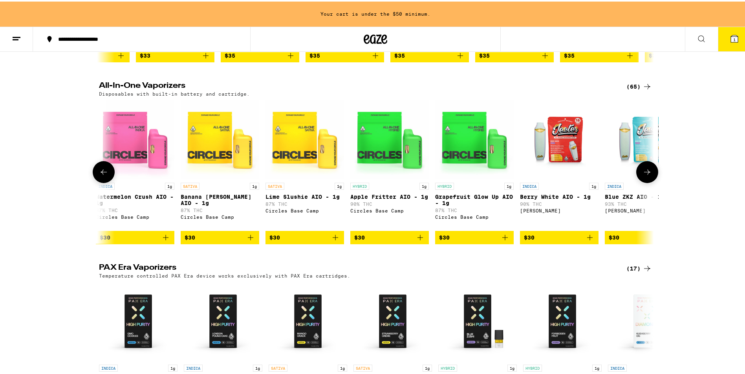
click at [647, 175] on icon at bounding box center [646, 170] width 9 height 9
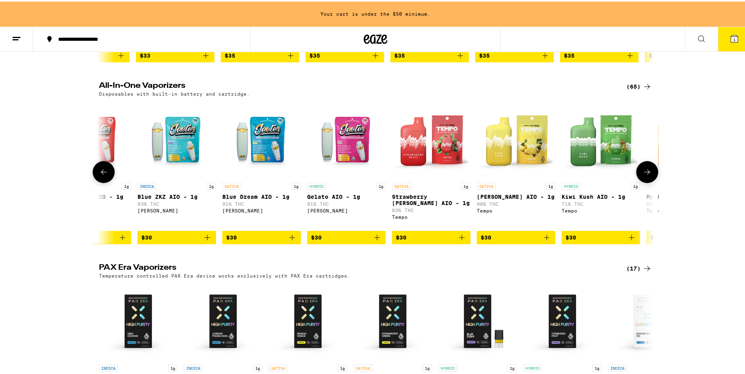
click at [647, 175] on icon at bounding box center [646, 170] width 9 height 9
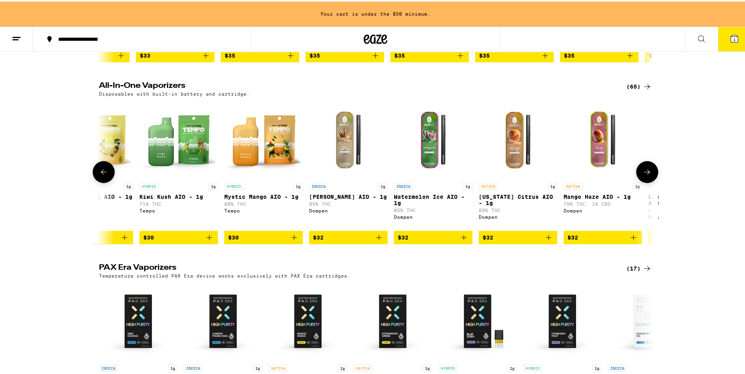
scroll to position [0, 2803]
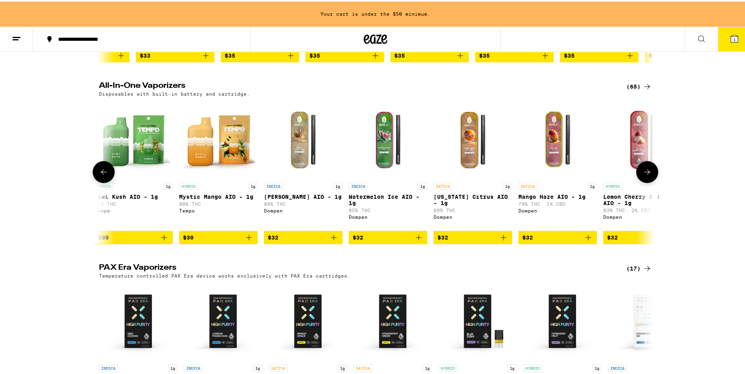
click at [647, 175] on icon at bounding box center [646, 170] width 9 height 9
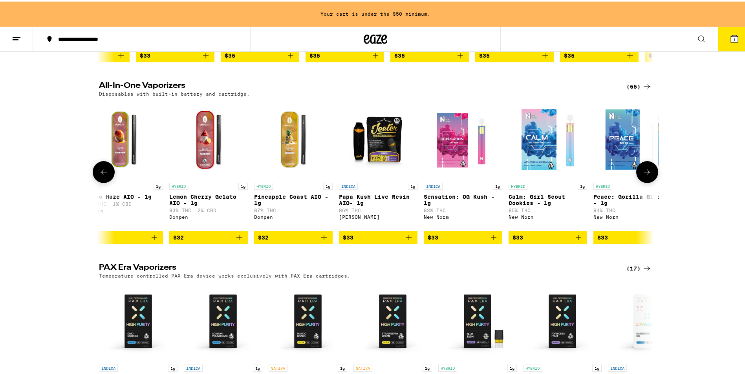
scroll to position [0, 3270]
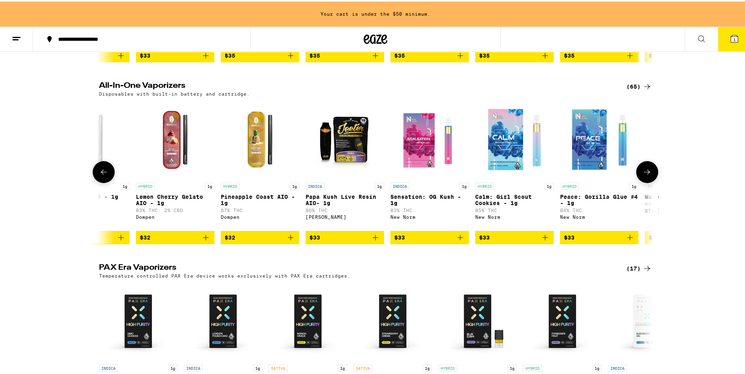
click at [647, 175] on icon at bounding box center [646, 170] width 9 height 9
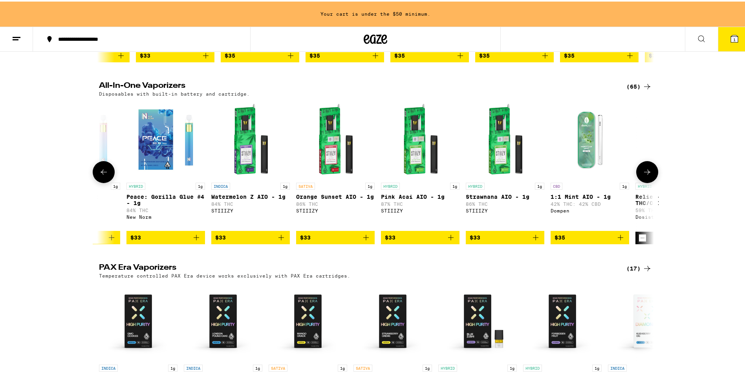
scroll to position [0, 3737]
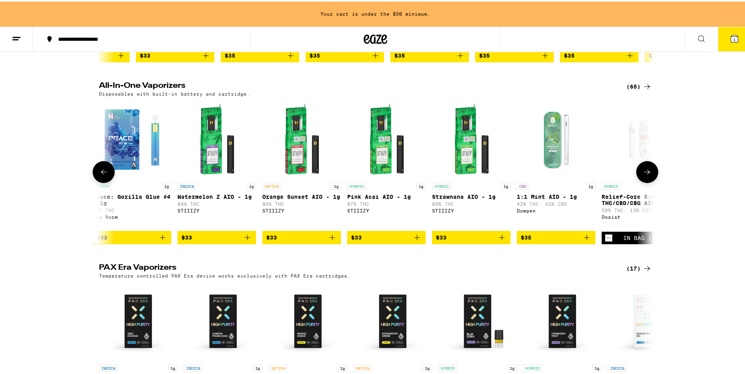
click at [647, 175] on icon at bounding box center [646, 170] width 9 height 9
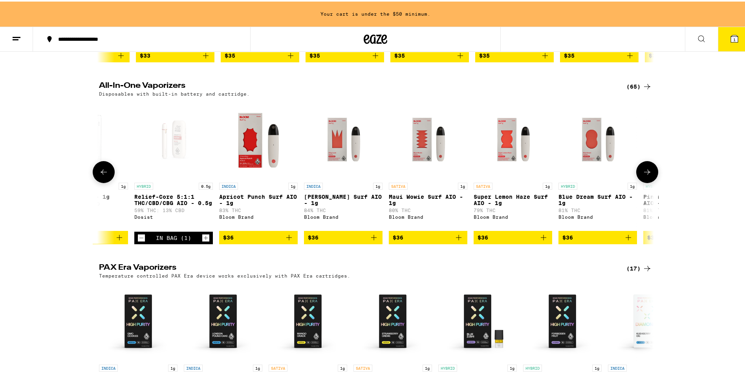
click at [647, 175] on icon at bounding box center [646, 170] width 9 height 9
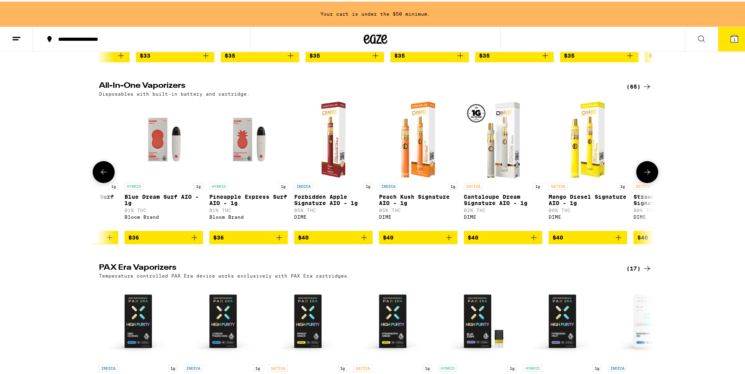
scroll to position [0, 4671]
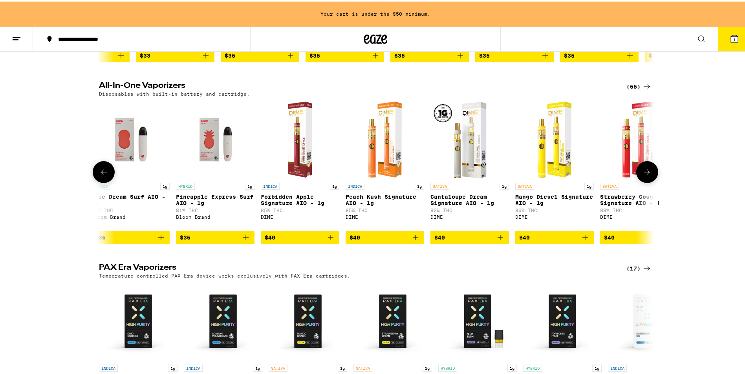
click at [644, 175] on icon at bounding box center [646, 170] width 9 height 9
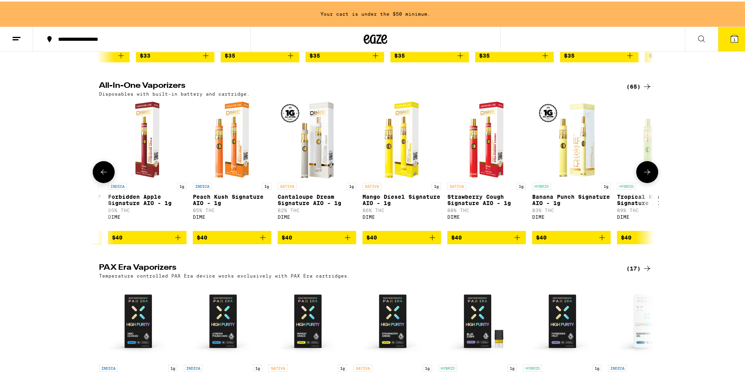
scroll to position [0, 4958]
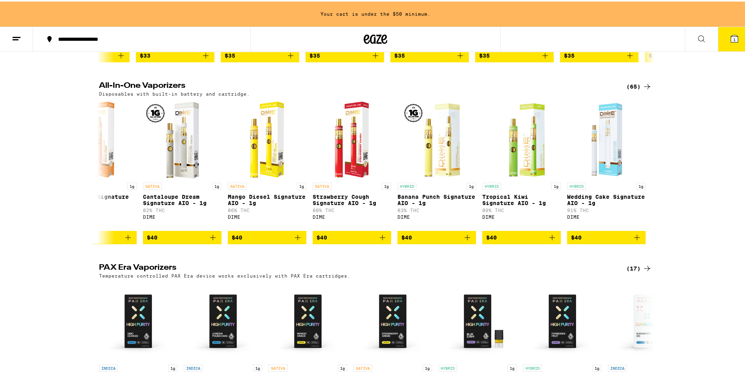
click at [642, 90] on icon at bounding box center [646, 84] width 9 height 9
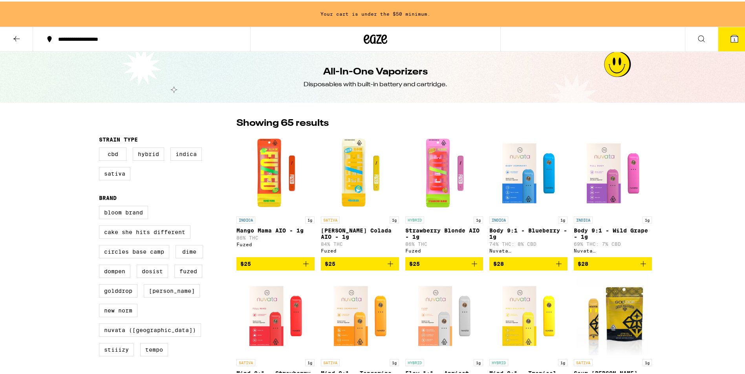
click at [20, 39] on icon at bounding box center [16, 37] width 9 height 9
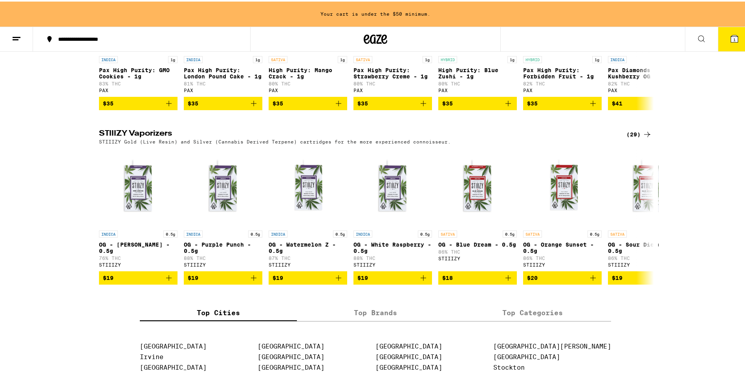
scroll to position [432, 0]
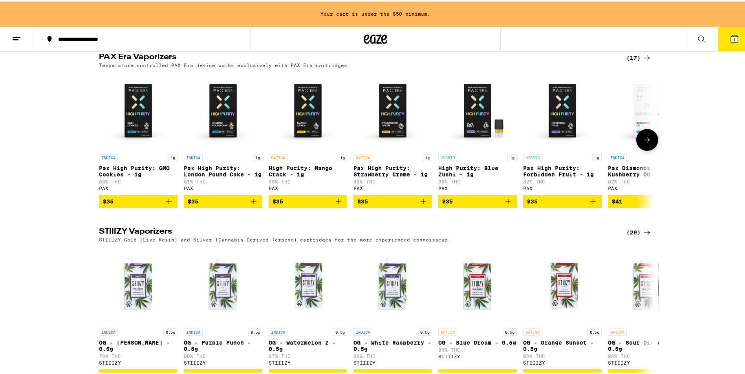
click at [638, 144] on button at bounding box center [647, 139] width 22 height 22
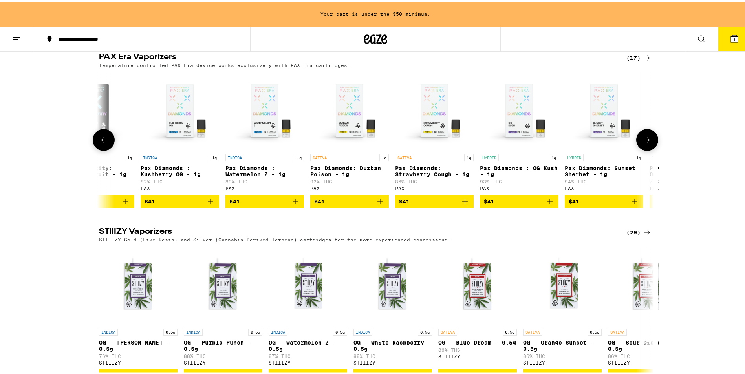
click at [638, 144] on button at bounding box center [647, 139] width 22 height 22
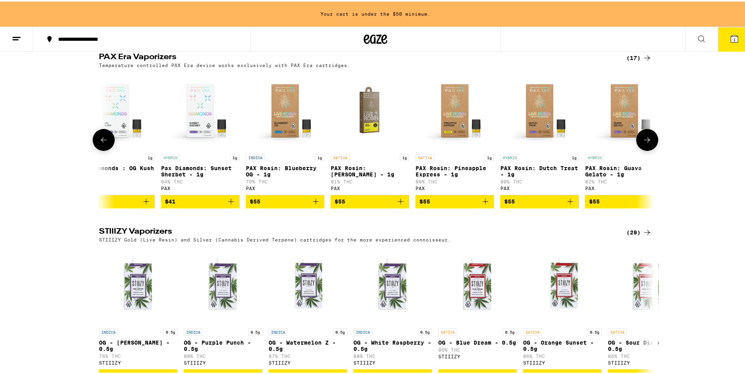
scroll to position [0, 889]
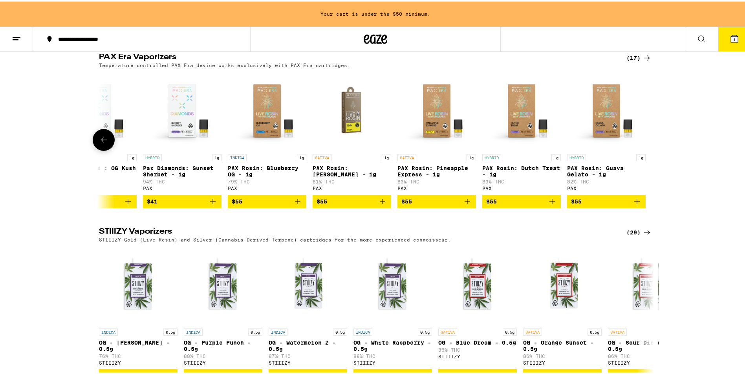
click at [638, 144] on div at bounding box center [647, 139] width 22 height 22
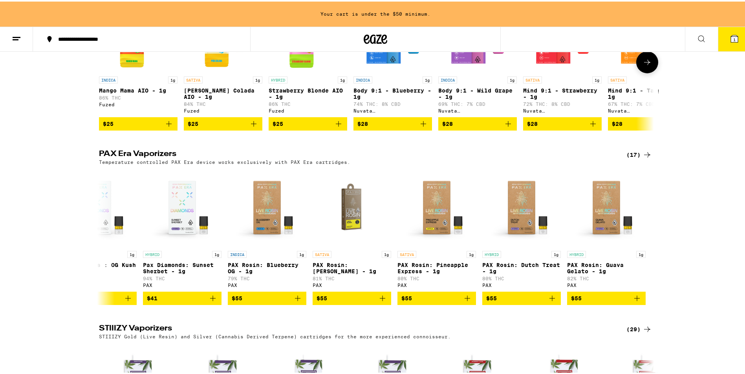
scroll to position [196, 0]
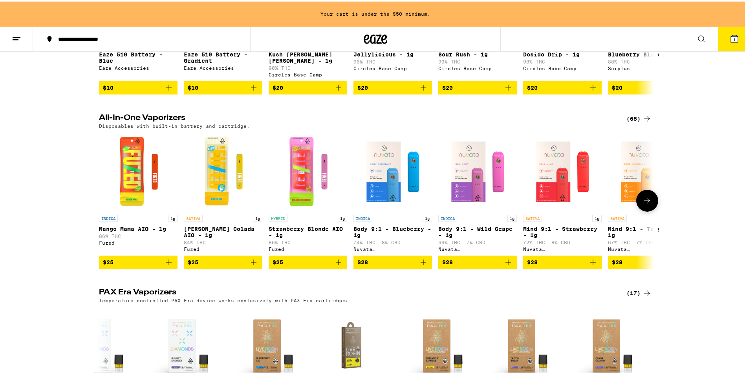
click at [645, 196] on icon at bounding box center [646, 199] width 9 height 9
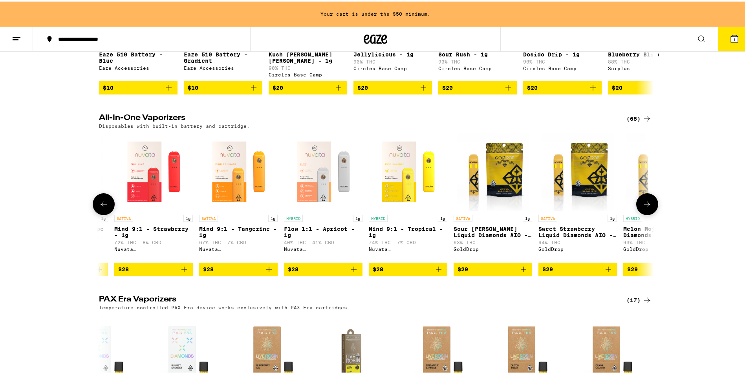
scroll to position [0, 467]
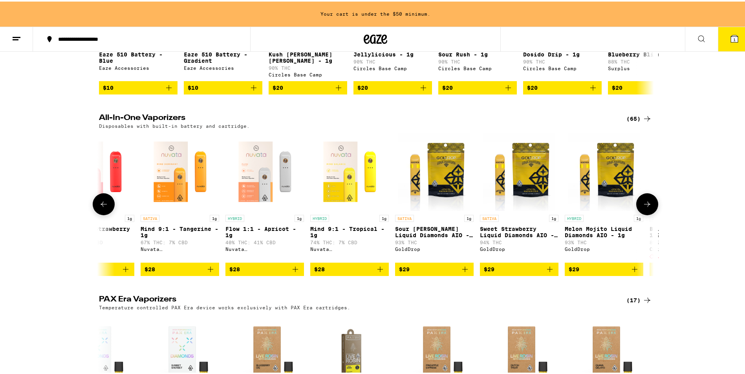
click at [645, 196] on button at bounding box center [647, 203] width 22 height 22
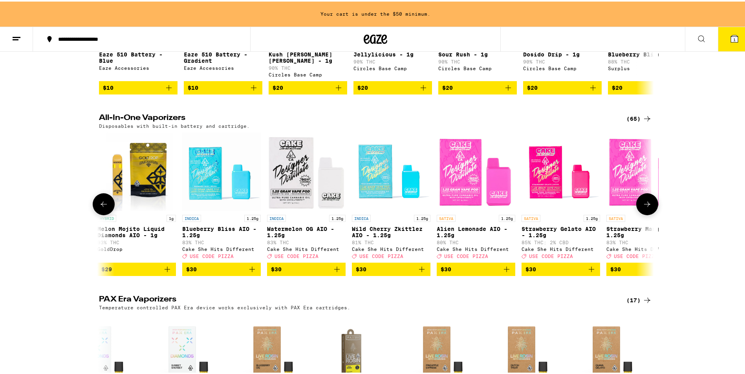
click at [646, 196] on button at bounding box center [647, 203] width 22 height 22
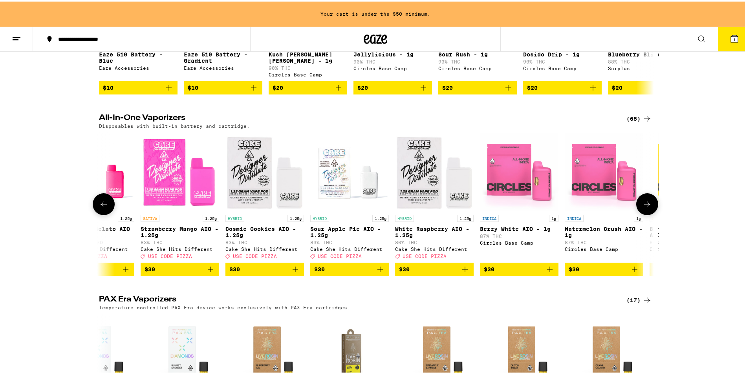
scroll to position [0, 1401]
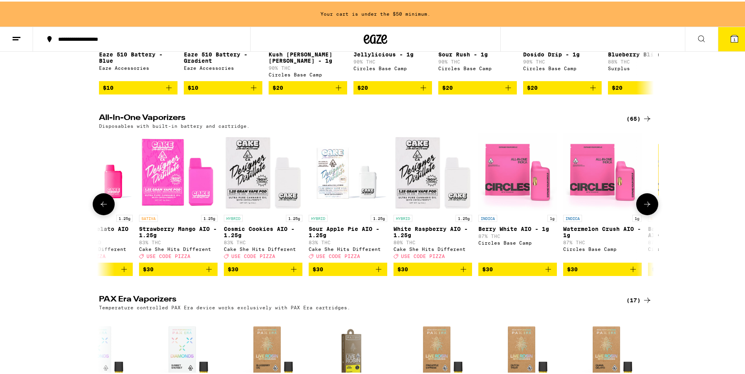
click at [646, 196] on button at bounding box center [647, 203] width 22 height 22
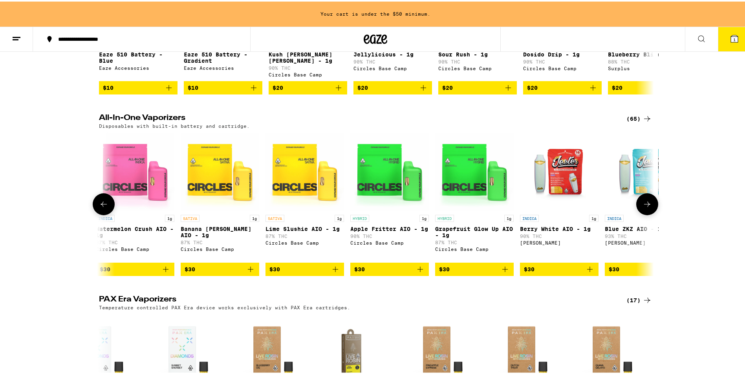
click at [646, 196] on button at bounding box center [647, 203] width 22 height 22
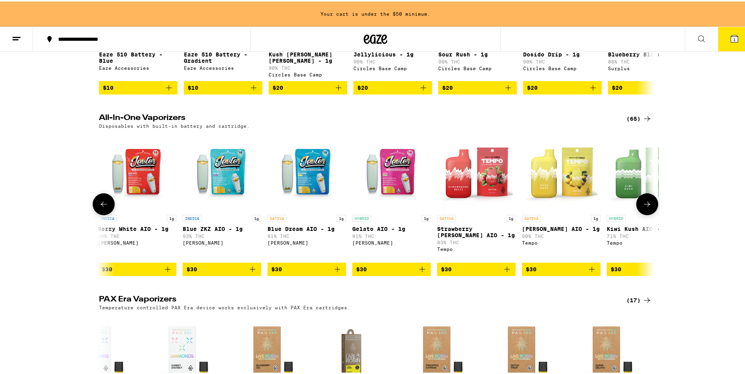
scroll to position [0, 2336]
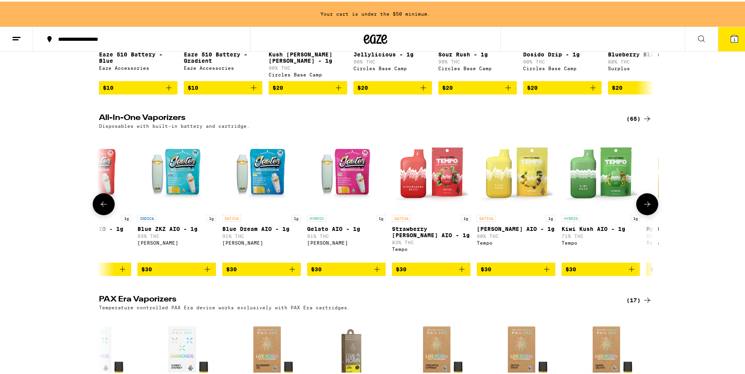
click at [646, 196] on button at bounding box center [647, 203] width 22 height 22
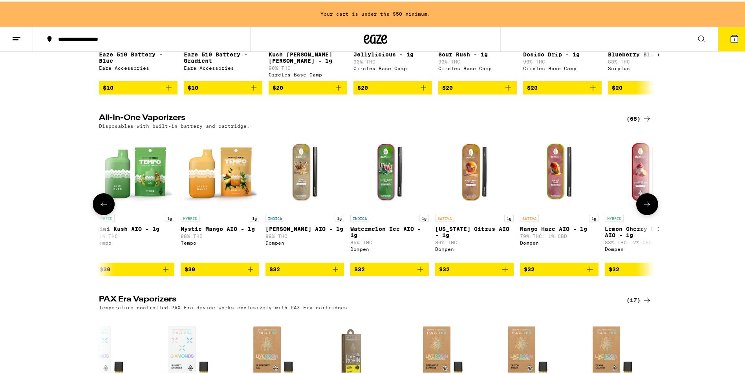
scroll to position [0, 2803]
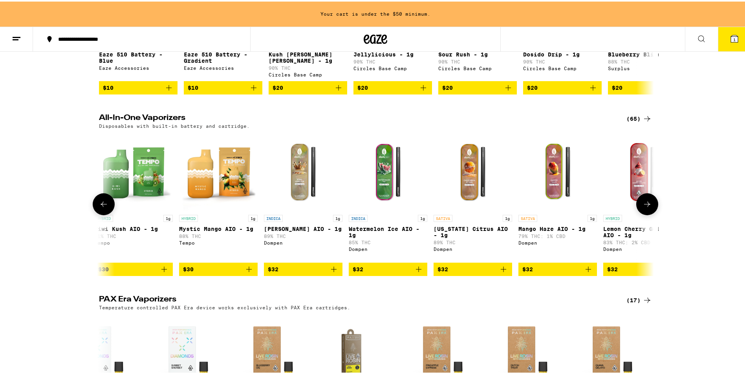
click at [646, 196] on button at bounding box center [647, 203] width 22 height 22
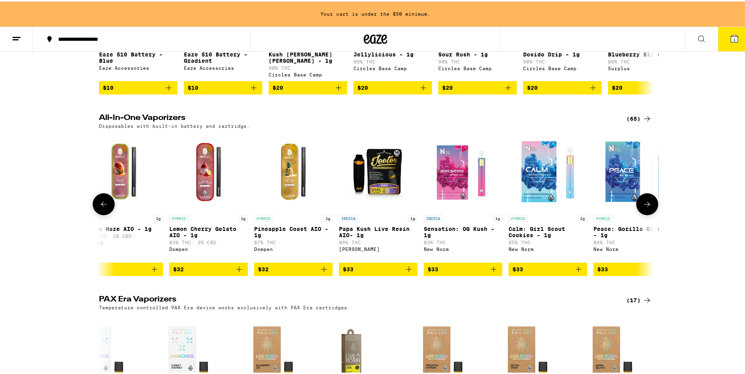
scroll to position [0, 3270]
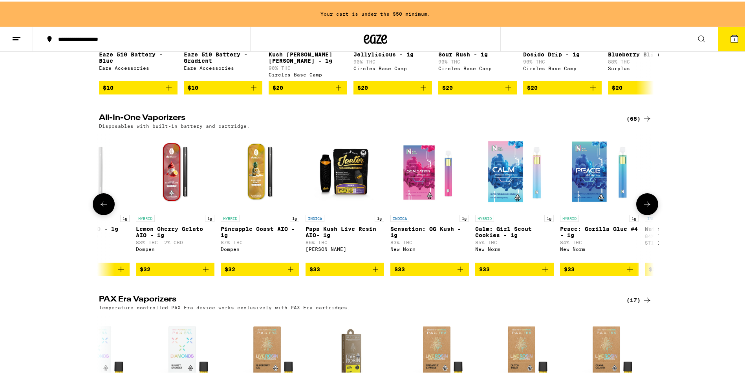
click at [646, 196] on button at bounding box center [647, 203] width 22 height 22
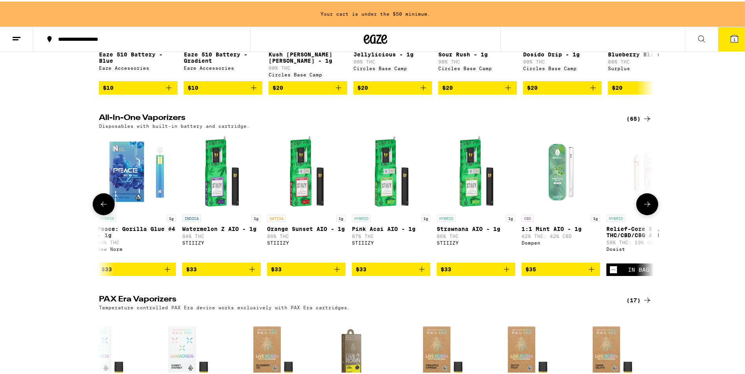
scroll to position [0, 3737]
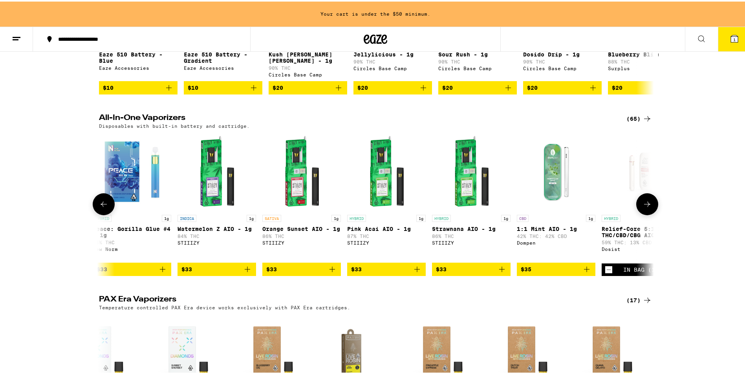
click at [646, 196] on button at bounding box center [647, 203] width 22 height 22
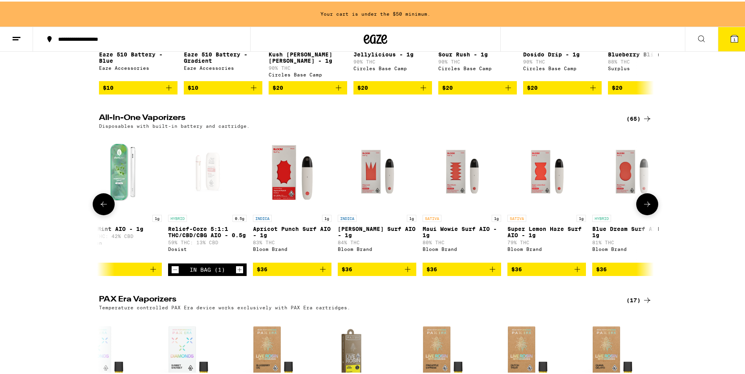
scroll to position [0, 4204]
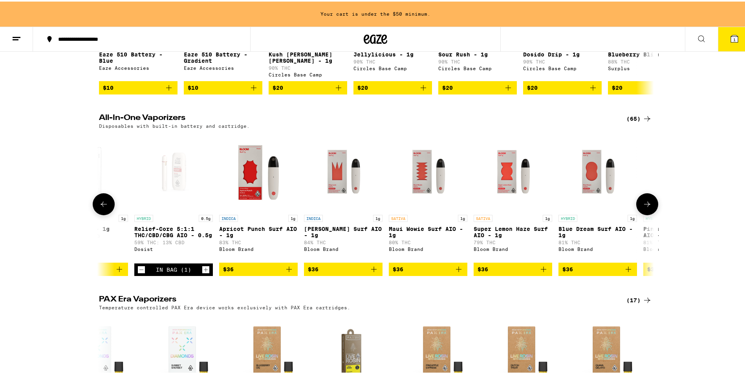
click at [646, 196] on button at bounding box center [647, 203] width 22 height 22
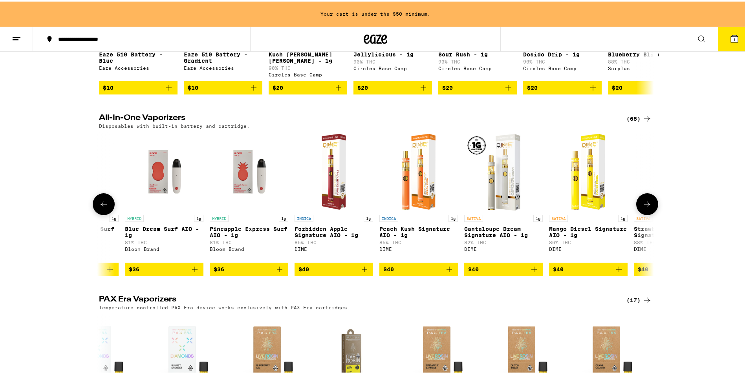
scroll to position [0, 4671]
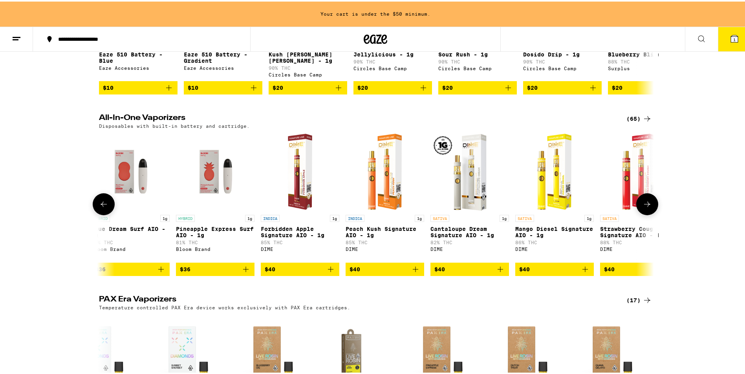
click at [646, 197] on button at bounding box center [647, 203] width 22 height 22
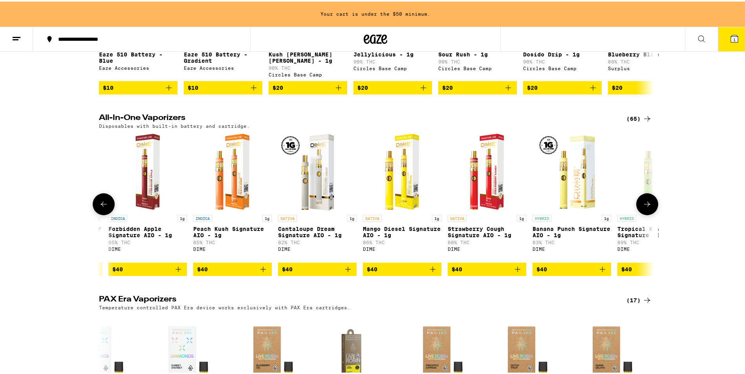
scroll to position [0, 4958]
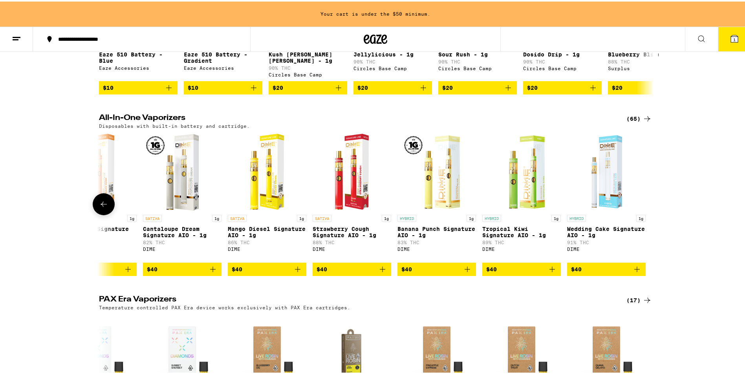
click at [105, 206] on icon at bounding box center [103, 202] width 9 height 9
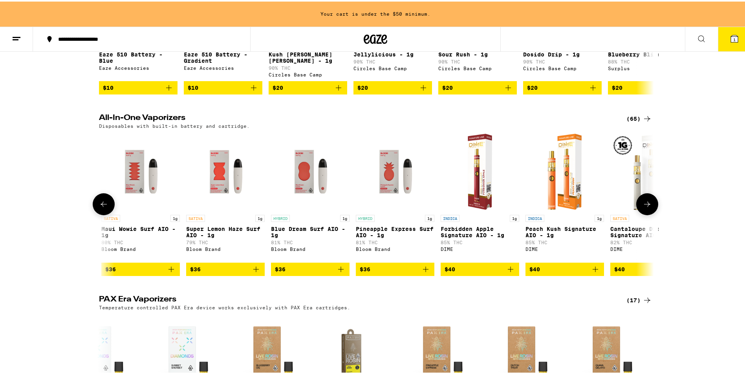
click at [105, 206] on icon at bounding box center [103, 202] width 9 height 9
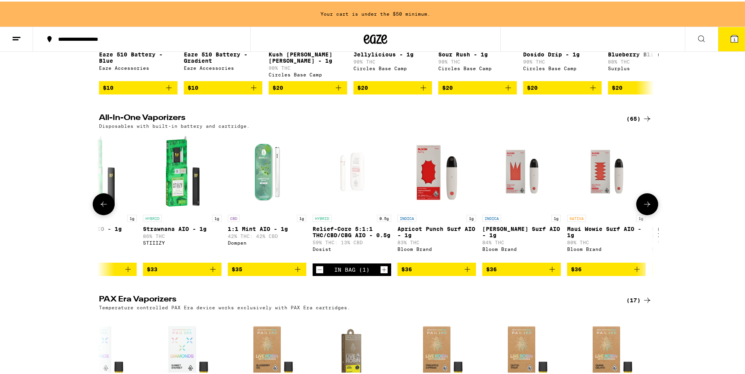
scroll to position [0, 4024]
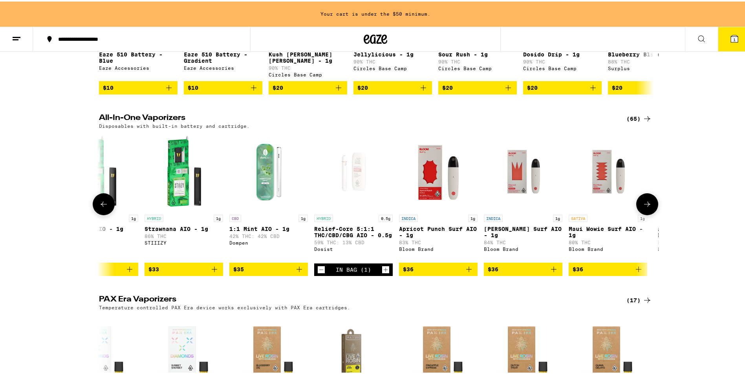
click at [105, 206] on icon at bounding box center [103, 202] width 9 height 9
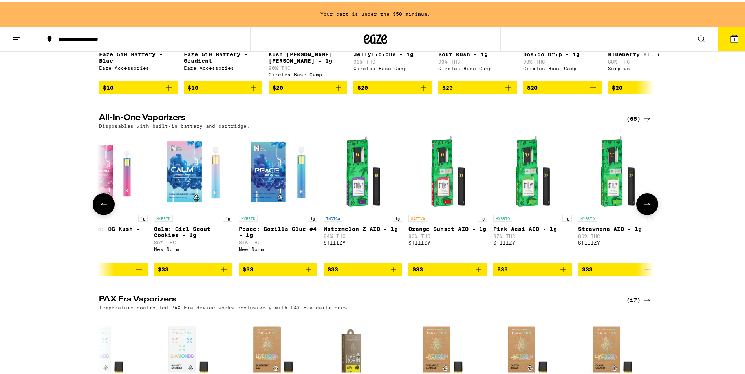
scroll to position [0, 3557]
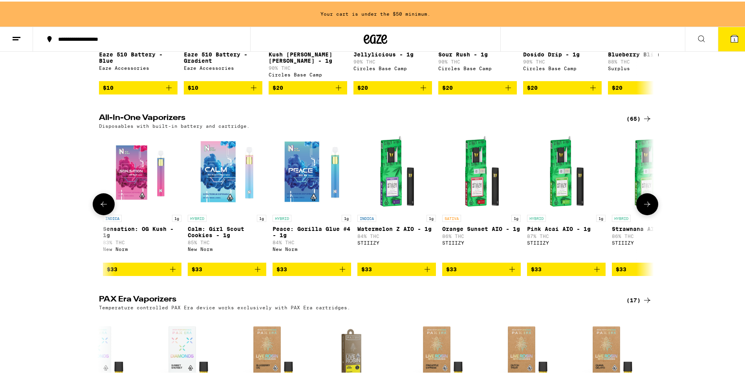
click at [105, 206] on icon at bounding box center [103, 202] width 9 height 9
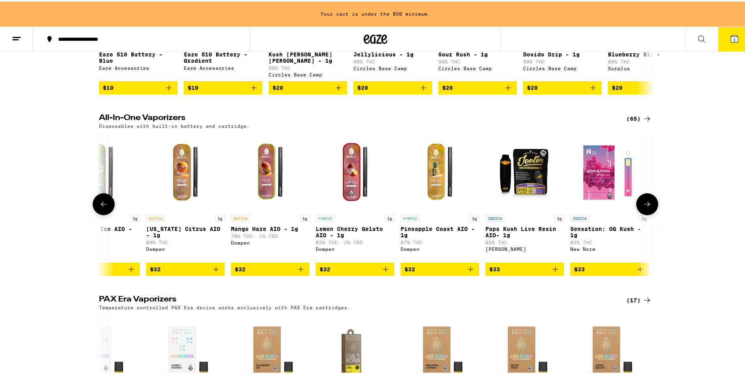
click at [105, 206] on icon at bounding box center [103, 202] width 9 height 9
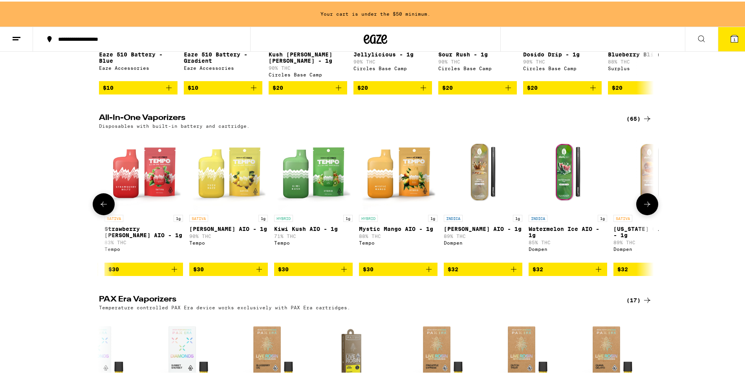
click at [105, 206] on icon at bounding box center [103, 202] width 9 height 9
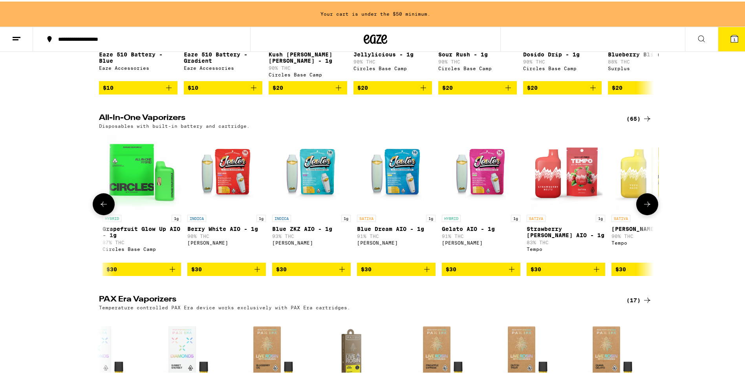
scroll to position [0, 2156]
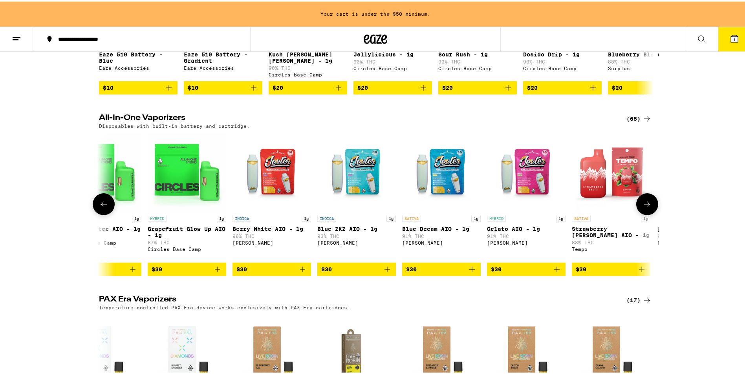
click at [105, 206] on icon at bounding box center [103, 202] width 9 height 9
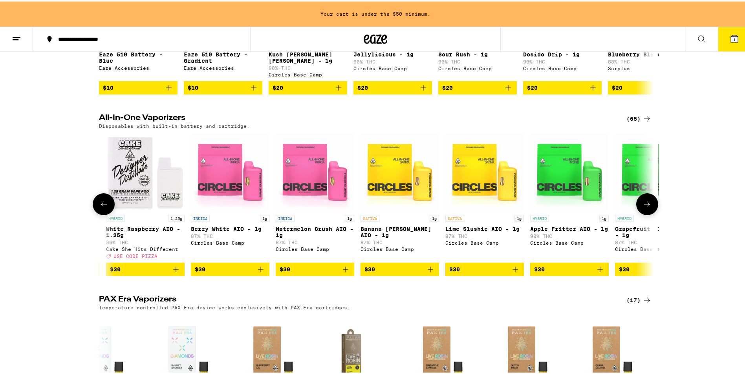
click at [105, 206] on icon at bounding box center [103, 202] width 9 height 9
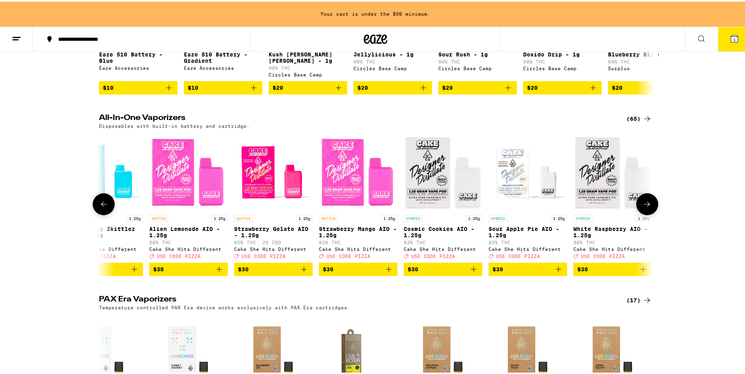
click at [105, 206] on icon at bounding box center [103, 202] width 9 height 9
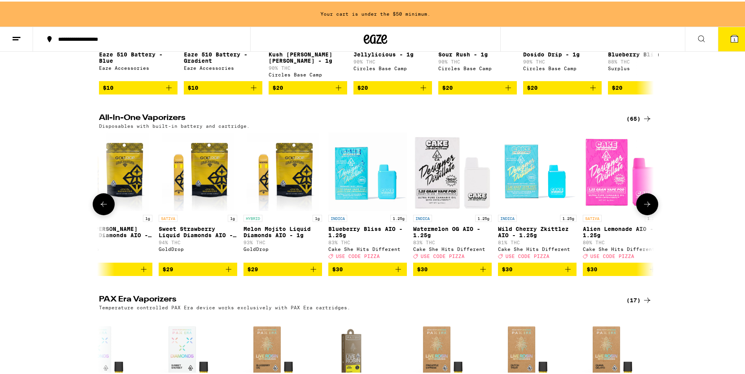
scroll to position [0, 754]
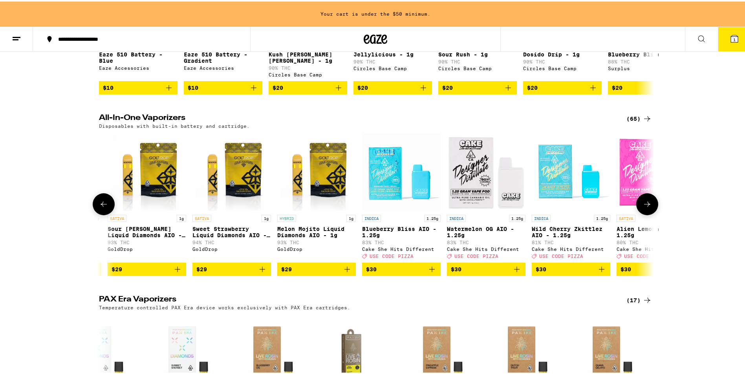
click at [105, 206] on icon at bounding box center [103, 202] width 9 height 9
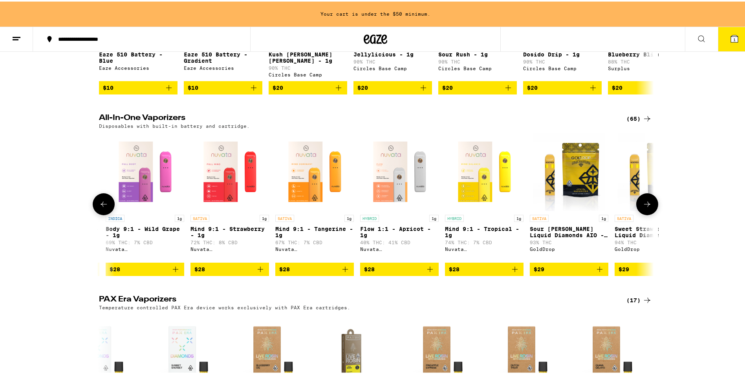
scroll to position [0, 287]
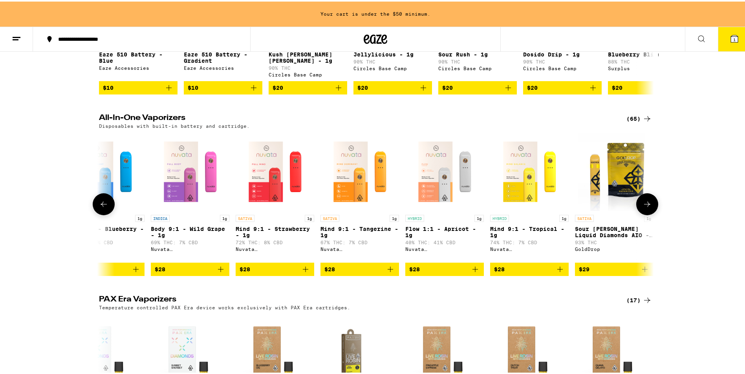
click at [647, 203] on icon at bounding box center [646, 202] width 9 height 9
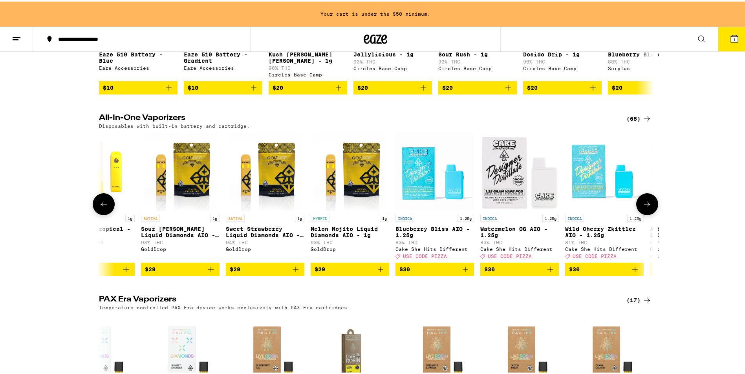
scroll to position [0, 754]
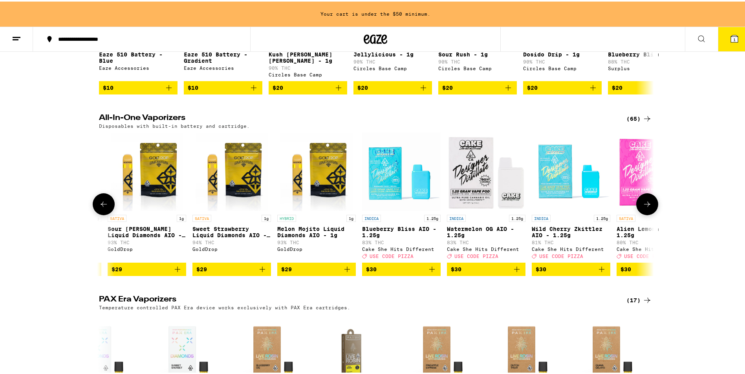
click at [297, 270] on span "$29" at bounding box center [316, 267] width 71 height 9
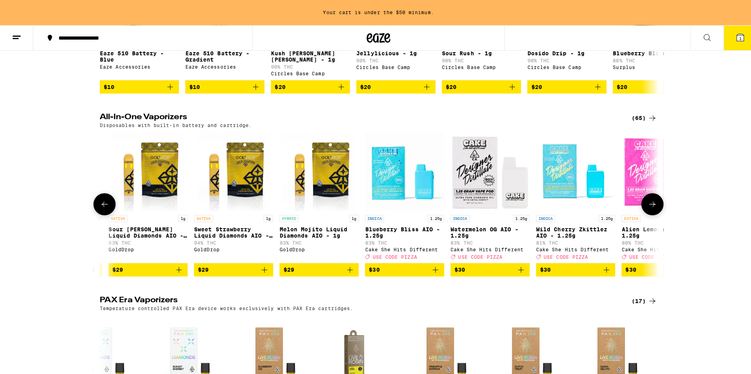
scroll to position [171, 0]
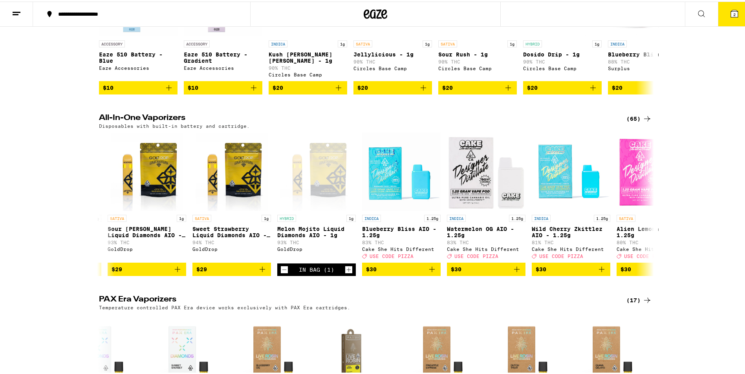
click at [729, 13] on icon at bounding box center [733, 11] width 9 height 9
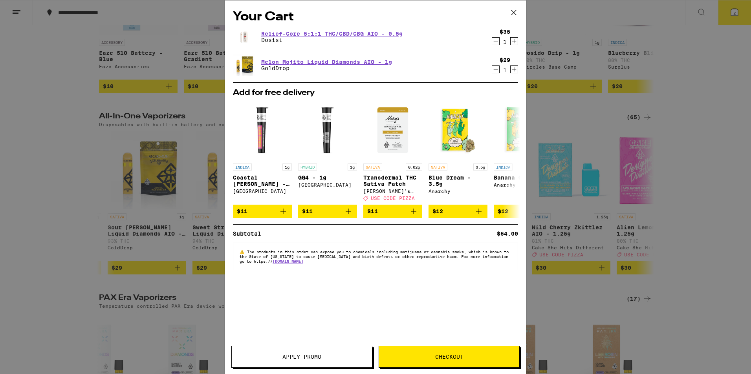
click at [437, 360] on span "Checkout" at bounding box center [449, 356] width 28 height 5
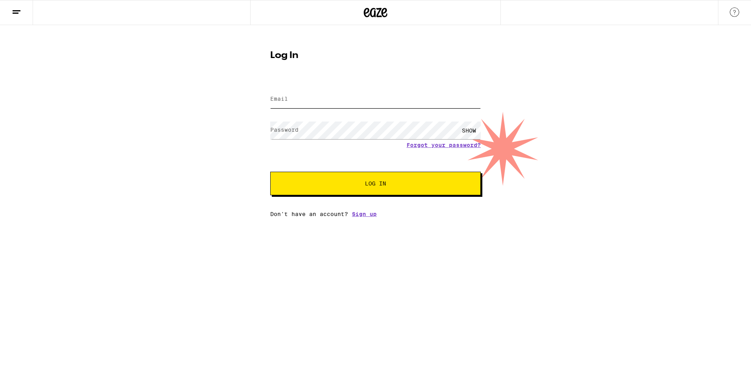
type input "cskidder716@aol.com"
click at [388, 183] on span "Log In" at bounding box center [375, 183] width 147 height 5
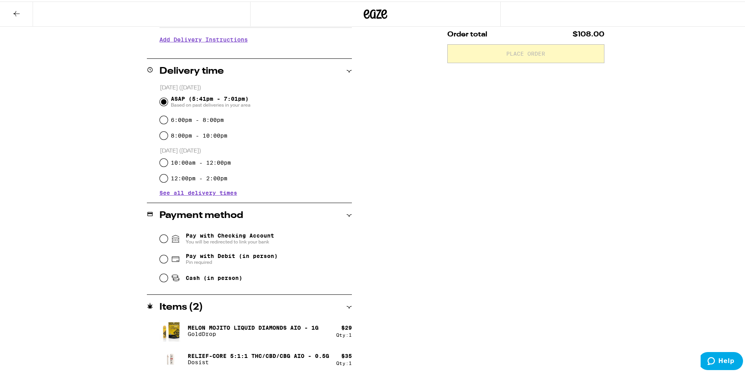
scroll to position [163, 0]
click at [162, 278] on input "Cash (in person)" at bounding box center [164, 276] width 8 height 8
radio input "true"
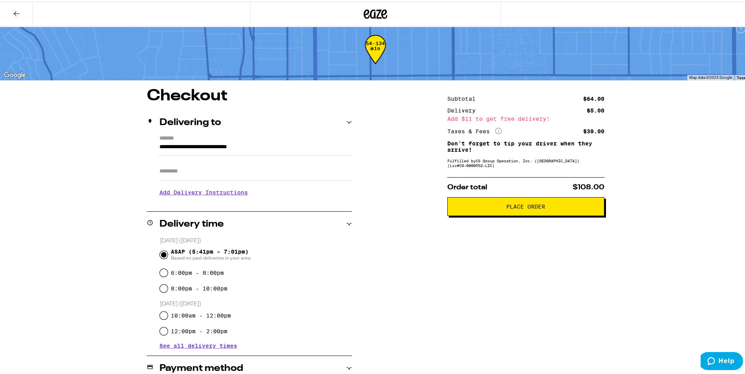
scroll to position [5, 0]
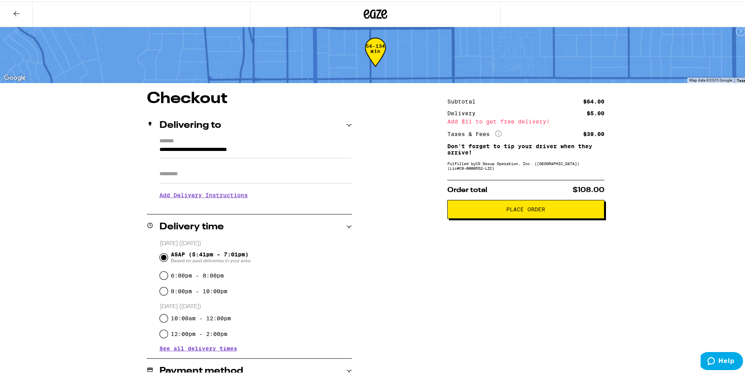
click at [531, 211] on span "Place Order" at bounding box center [525, 207] width 39 height 5
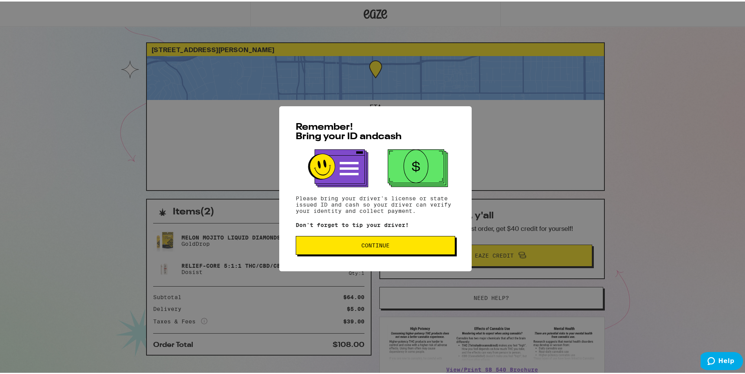
click at [375, 245] on span "Continue" at bounding box center [375, 243] width 28 height 5
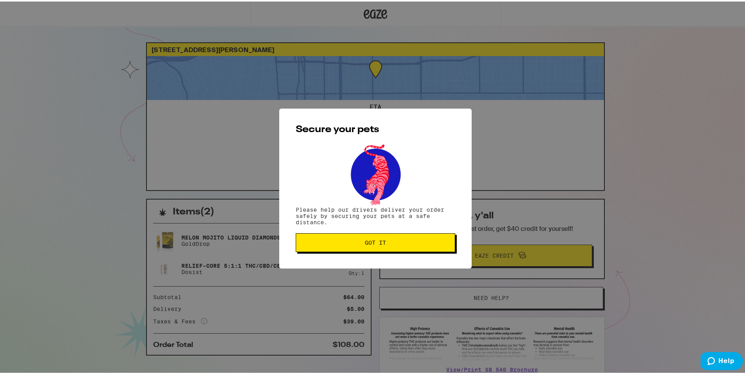
click at [375, 244] on span "Got it" at bounding box center [375, 241] width 21 height 5
